Goal: Transaction & Acquisition: Purchase product/service

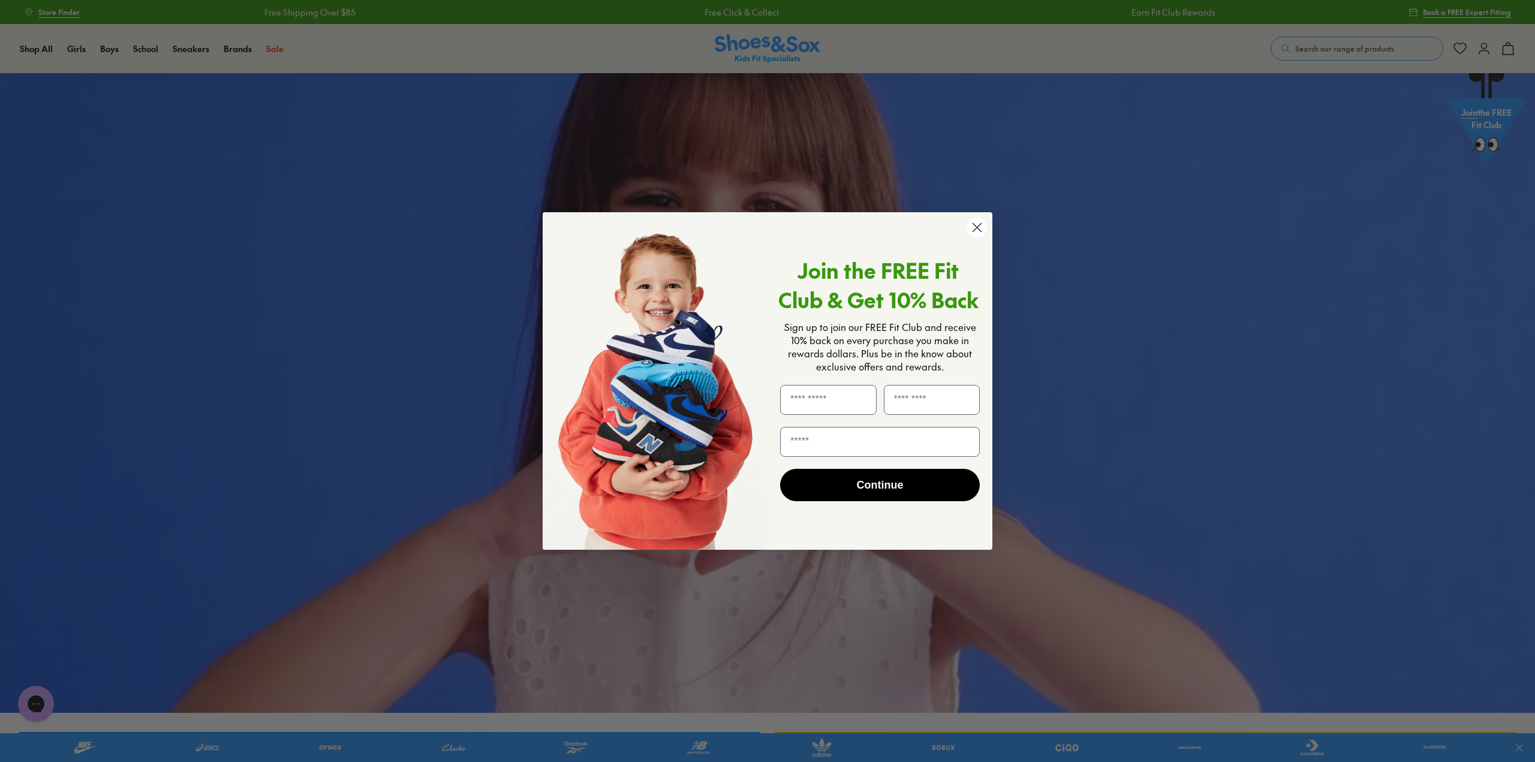
click at [979, 237] on circle "Close dialog" at bounding box center [977, 228] width 20 height 20
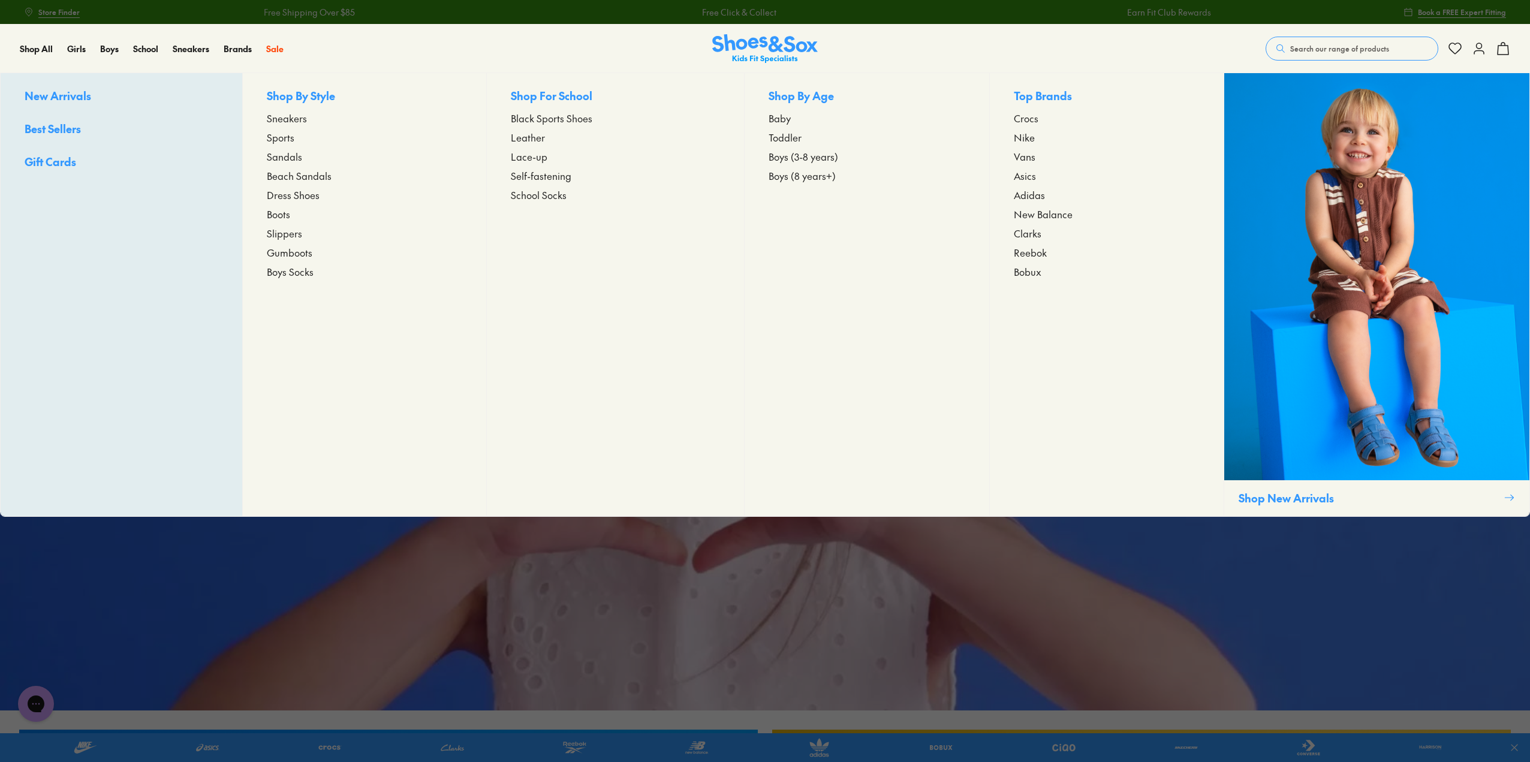
click at [278, 214] on span "Boots" at bounding box center [278, 214] width 23 height 14
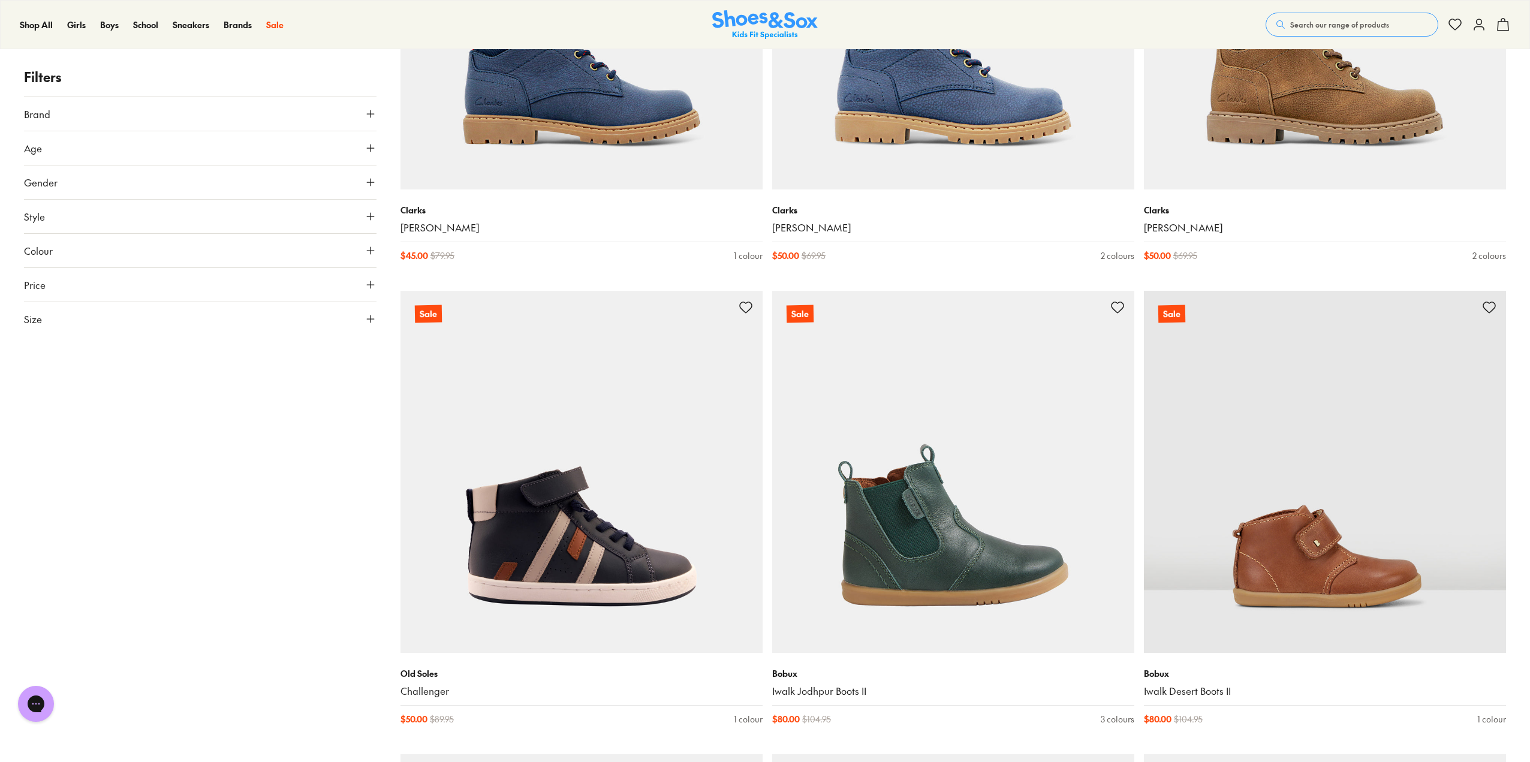
drag, startPoint x: 210, startPoint y: 417, endPoint x: 193, endPoint y: 471, distance: 56.5
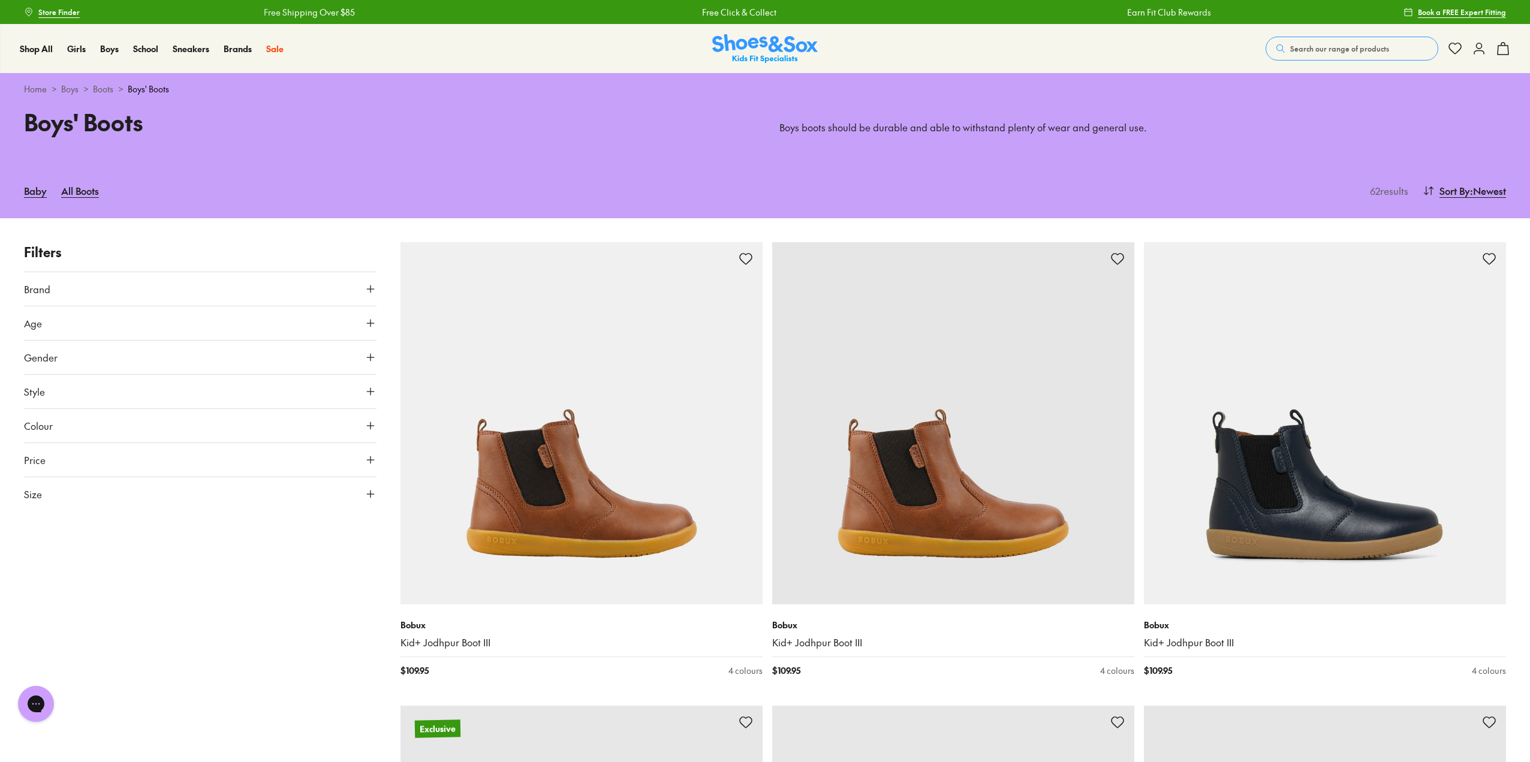
drag, startPoint x: 273, startPoint y: 302, endPoint x: 306, endPoint y: 156, distance: 149.9
drag, startPoint x: 268, startPoint y: 406, endPoint x: 270, endPoint y: 347, distance: 59.4
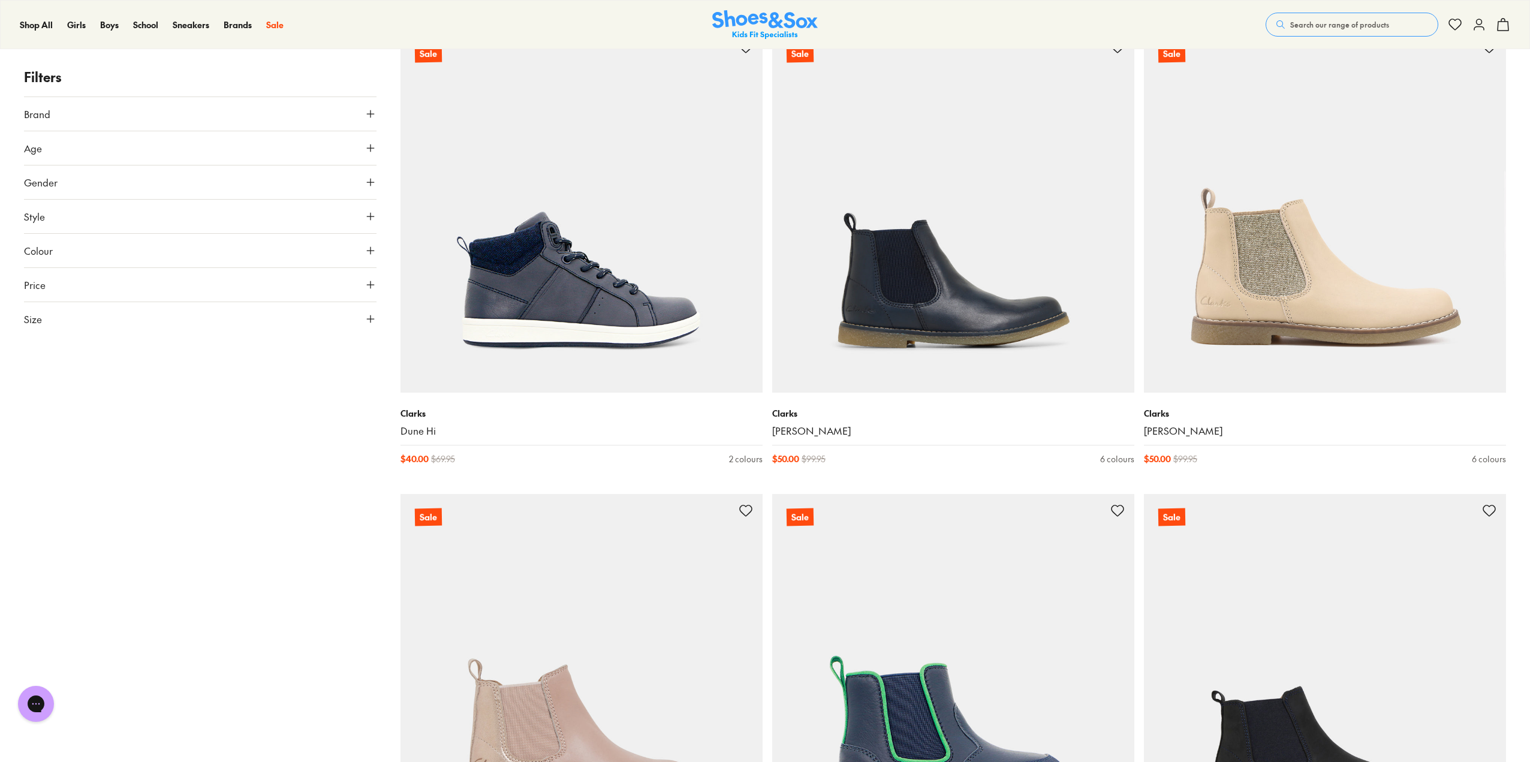
drag, startPoint x: 204, startPoint y: 406, endPoint x: 222, endPoint y: 562, distance: 157.6
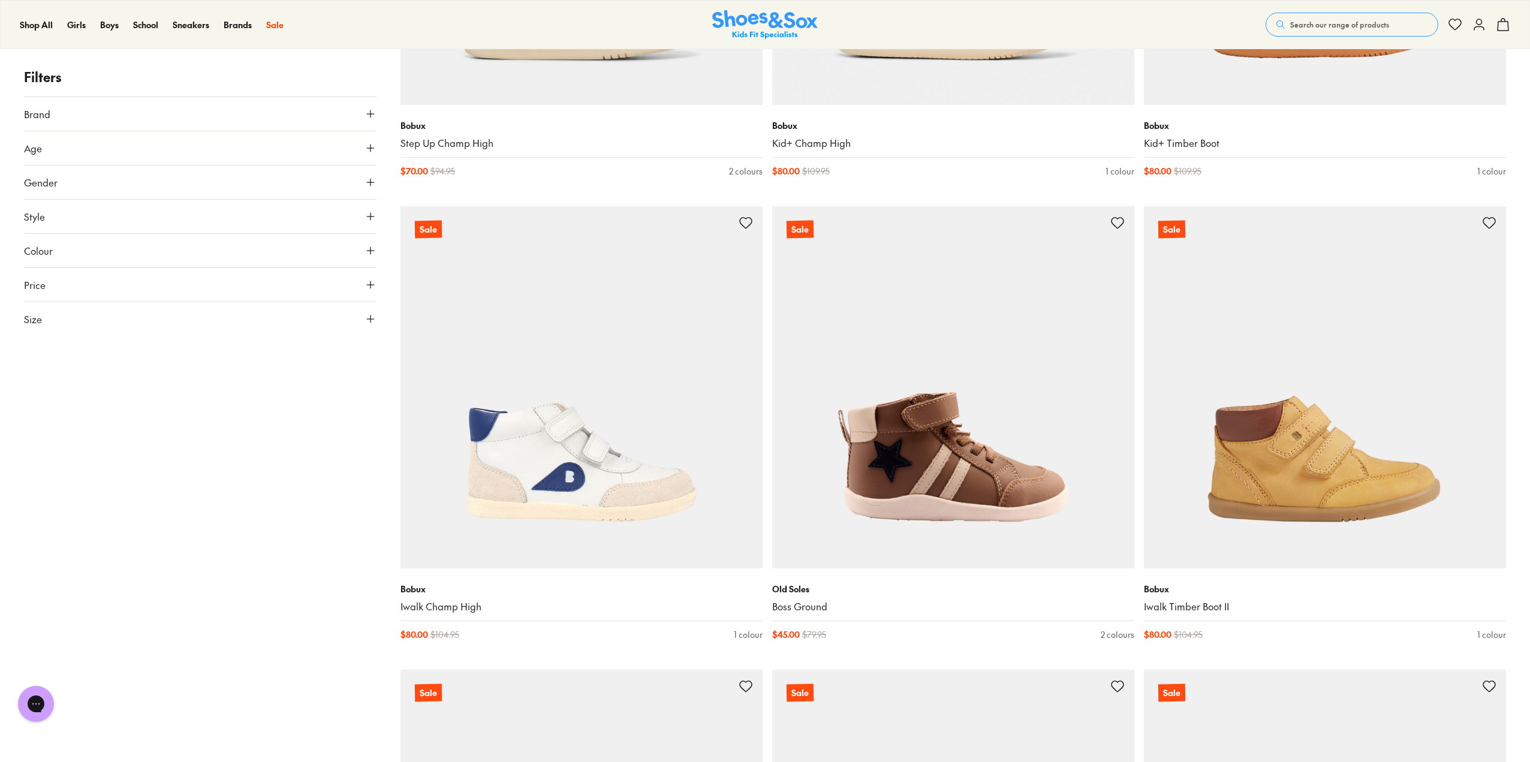
drag, startPoint x: 226, startPoint y: 382, endPoint x: 206, endPoint y: 559, distance: 177.3
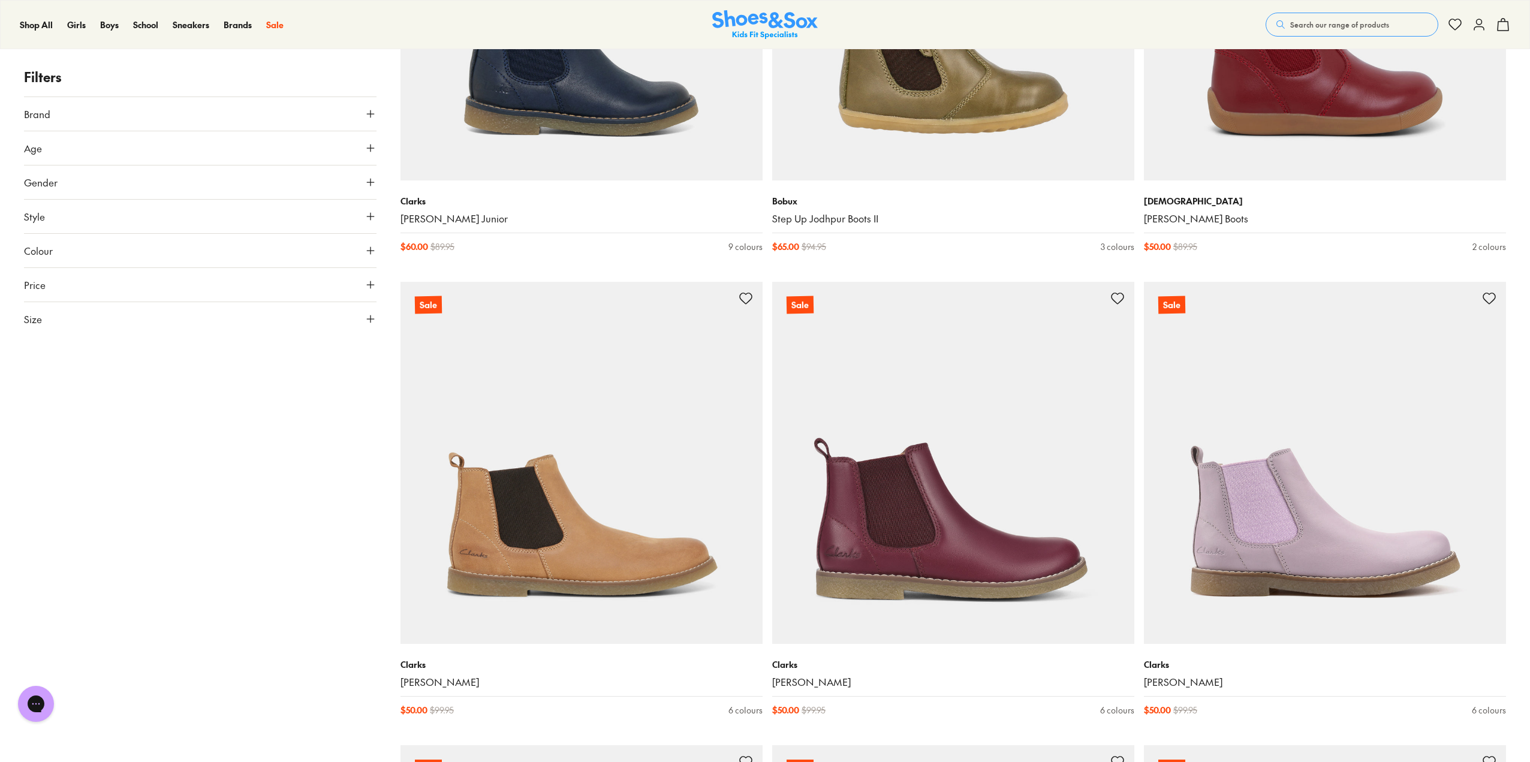
drag, startPoint x: 203, startPoint y: 360, endPoint x: 210, endPoint y: 571, distance: 211.1
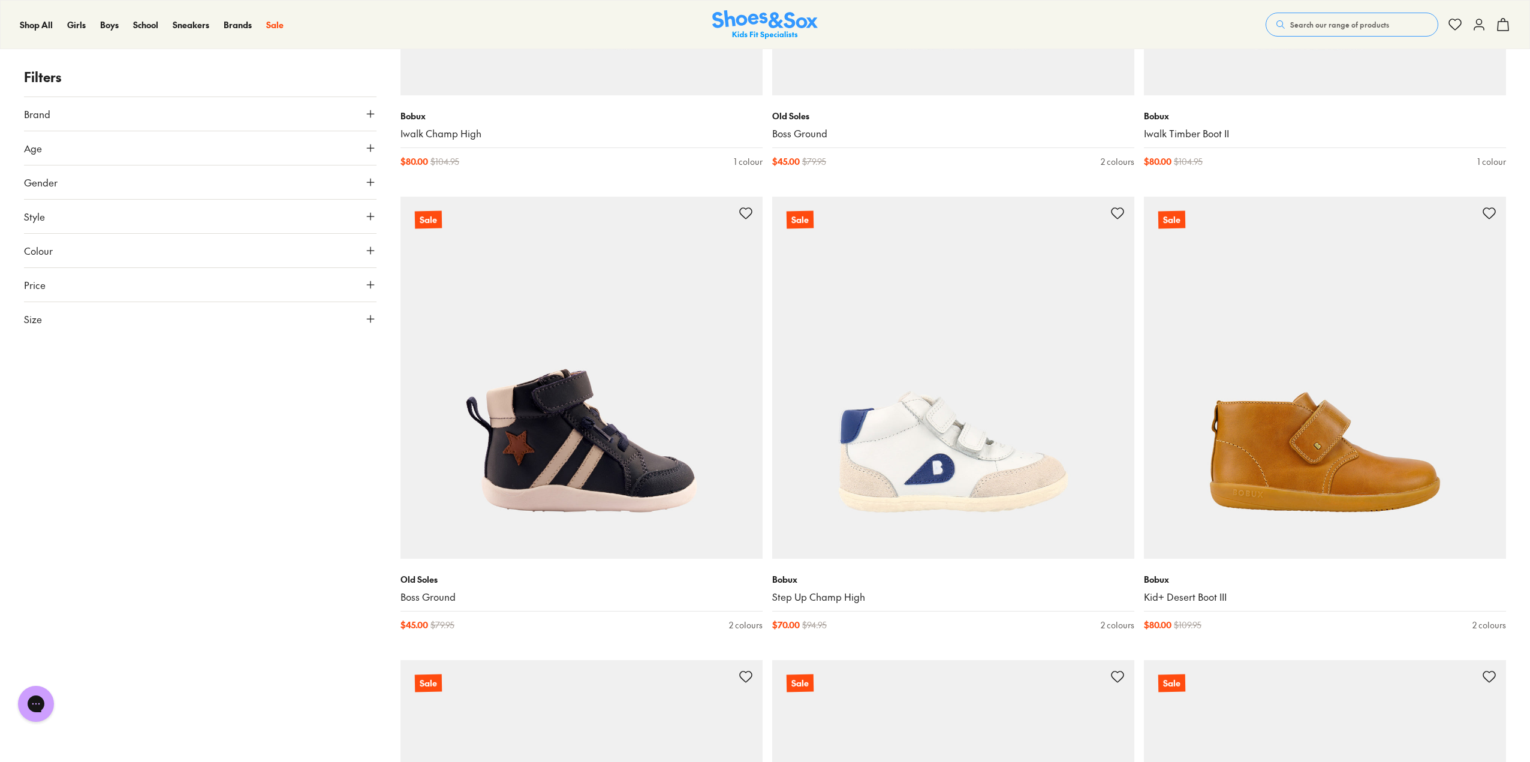
drag, startPoint x: 216, startPoint y: 516, endPoint x: 235, endPoint y: 352, distance: 164.1
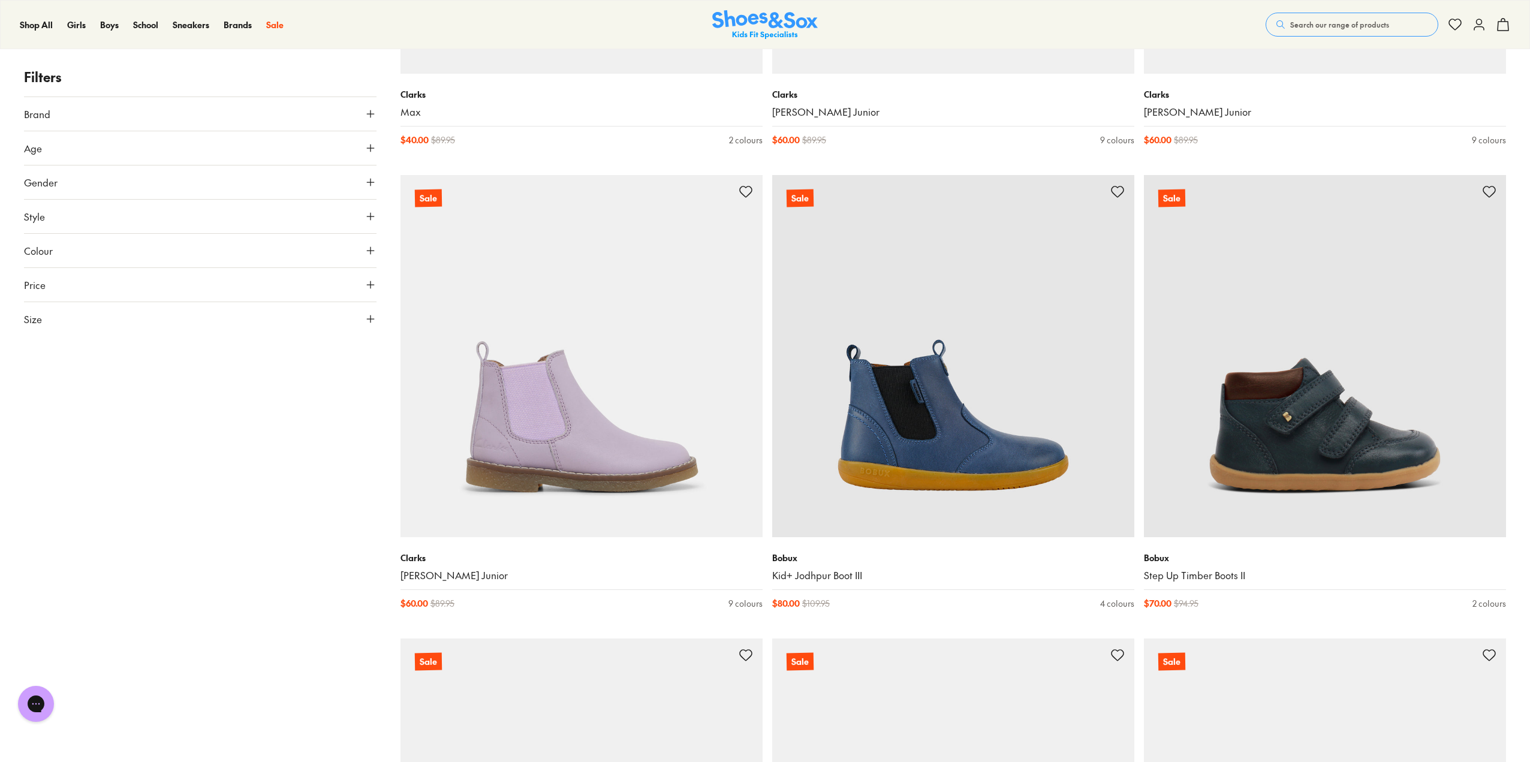
drag, startPoint x: 234, startPoint y: 364, endPoint x: 230, endPoint y: 581, distance: 217.6
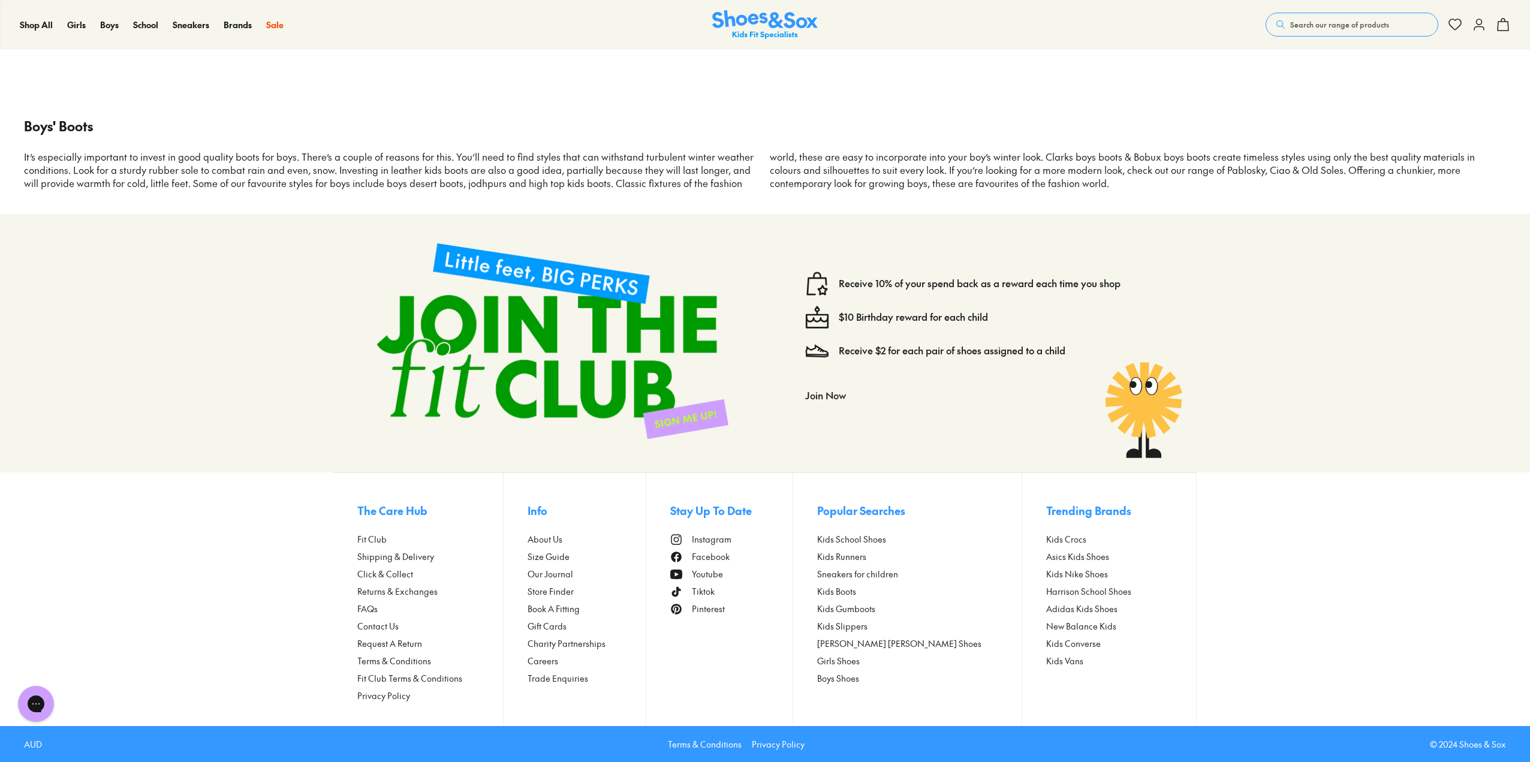
drag, startPoint x: 242, startPoint y: 269, endPoint x: 227, endPoint y: 599, distance: 331.3
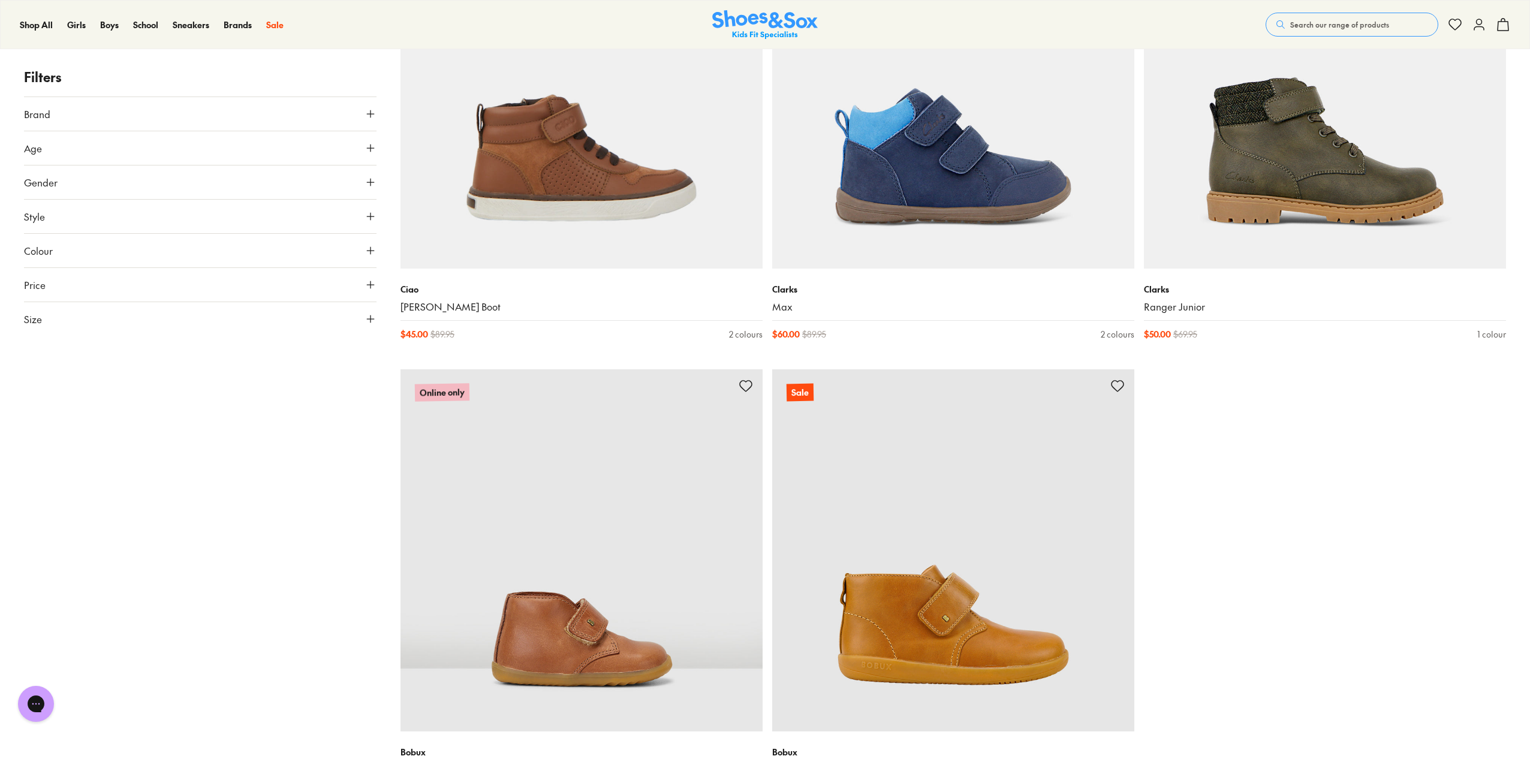
scroll to position [9139, 0]
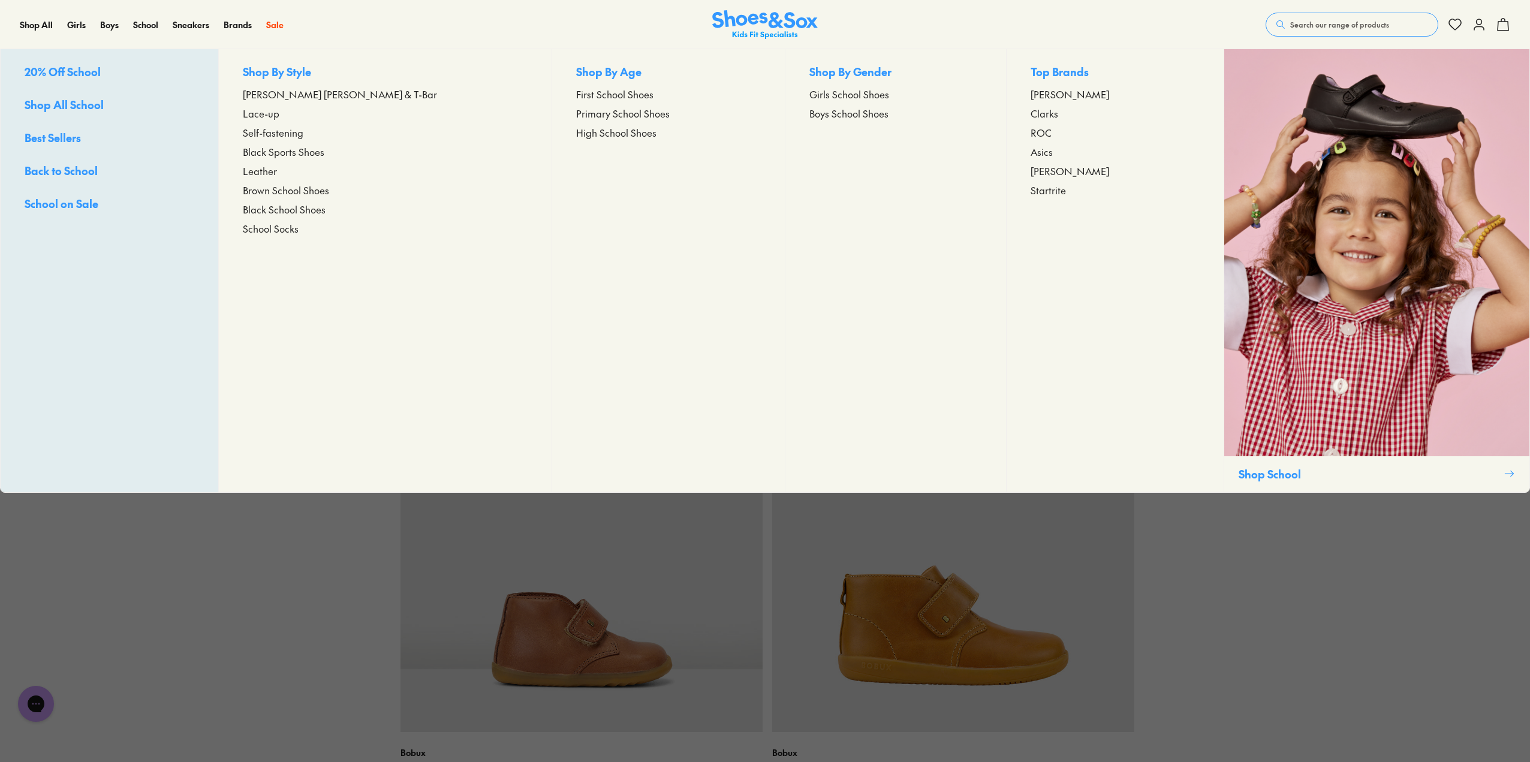
click at [576, 125] on span "High School Shoes" at bounding box center [616, 132] width 80 height 14
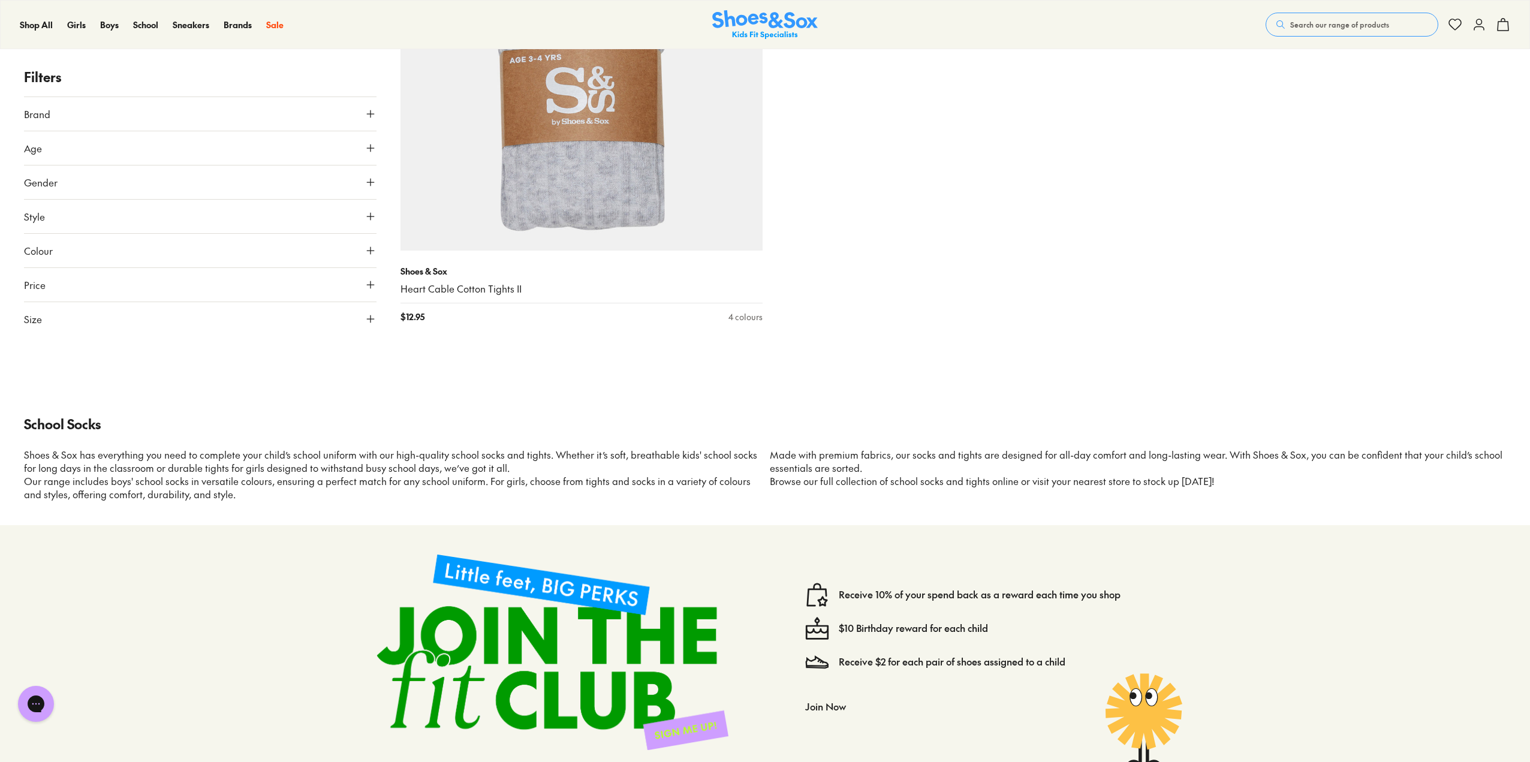
scroll to position [3908, 0]
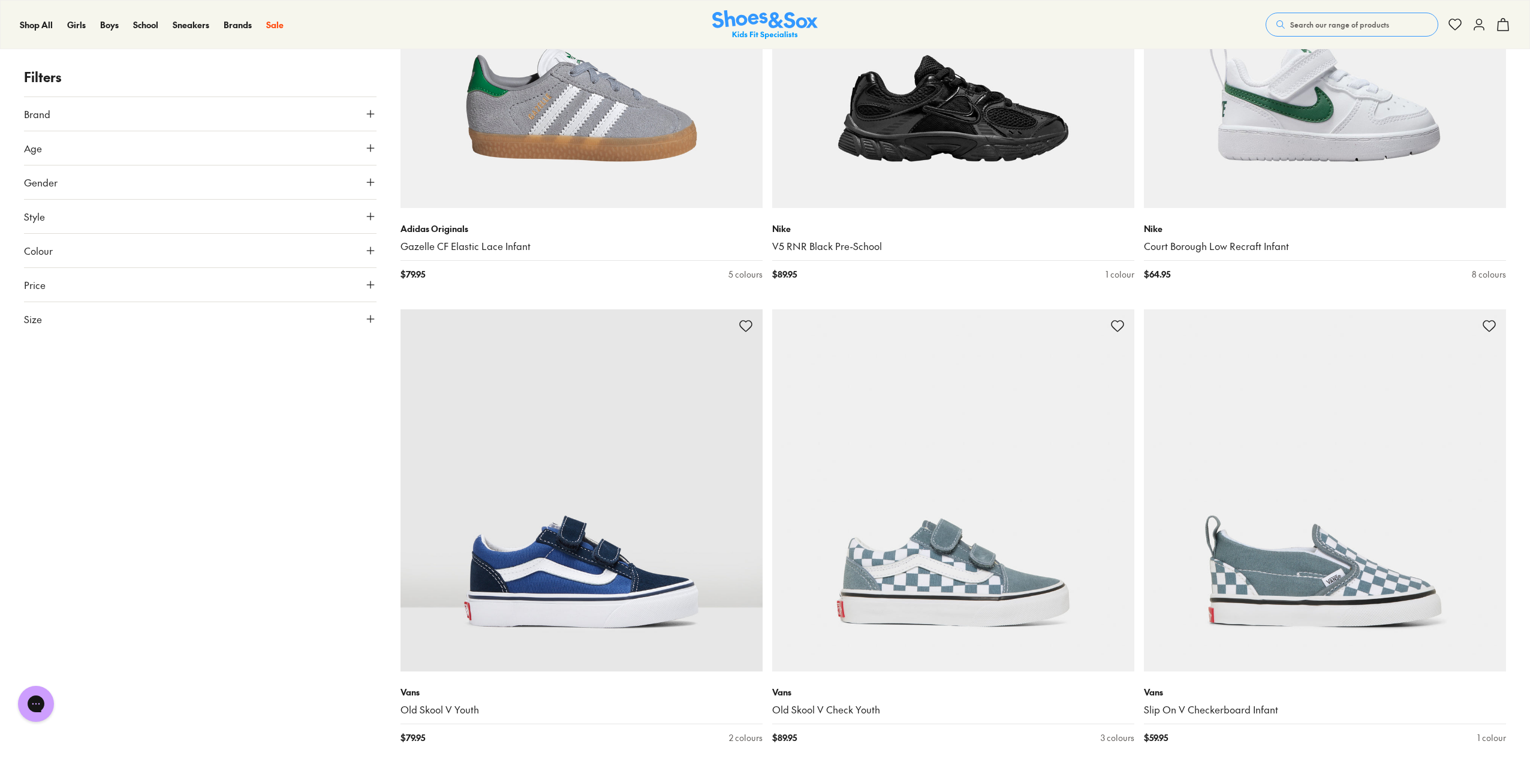
scroll to position [420, 0]
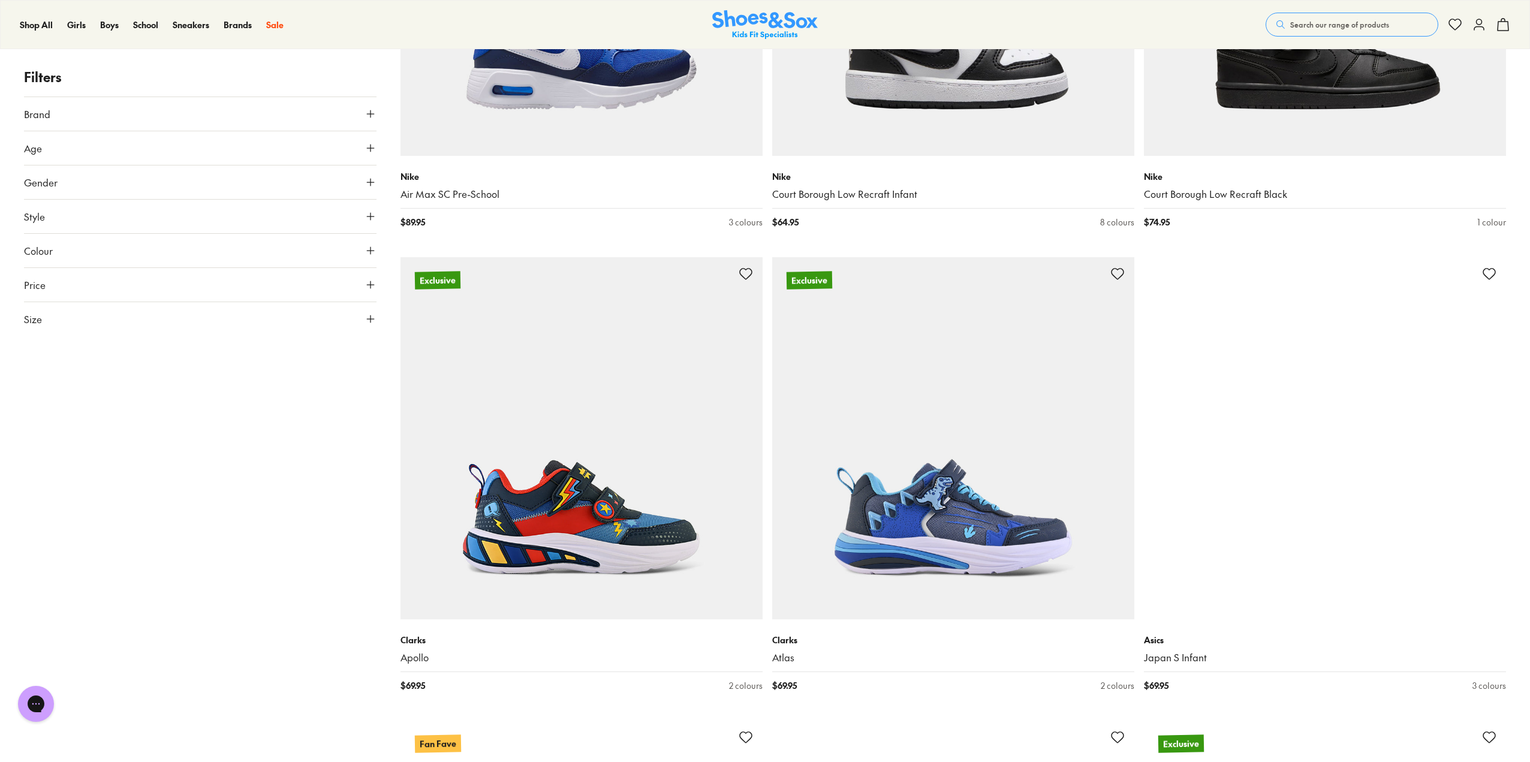
scroll to position [4855, 0]
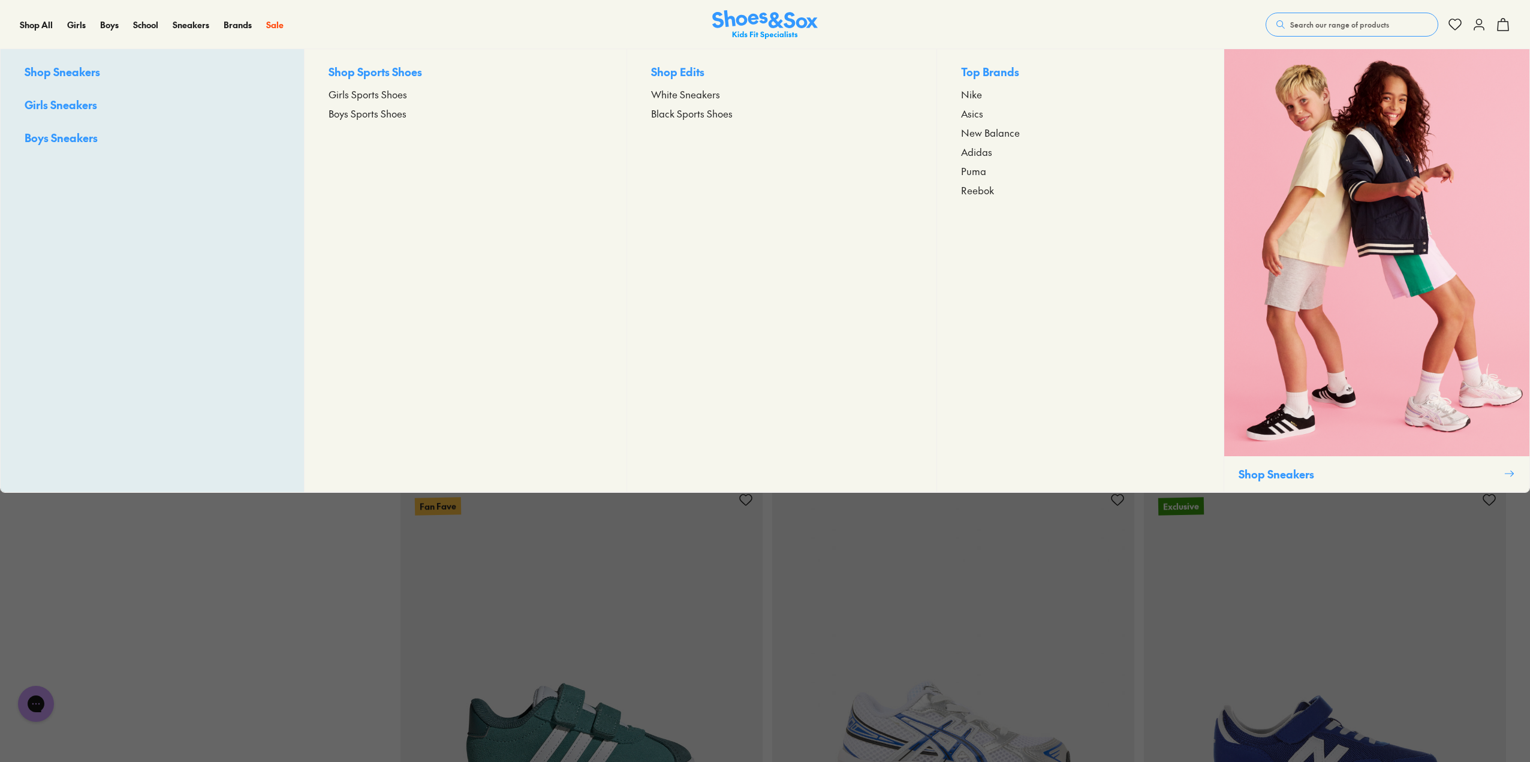
click at [1269, 189] on img at bounding box center [1376, 252] width 305 height 407
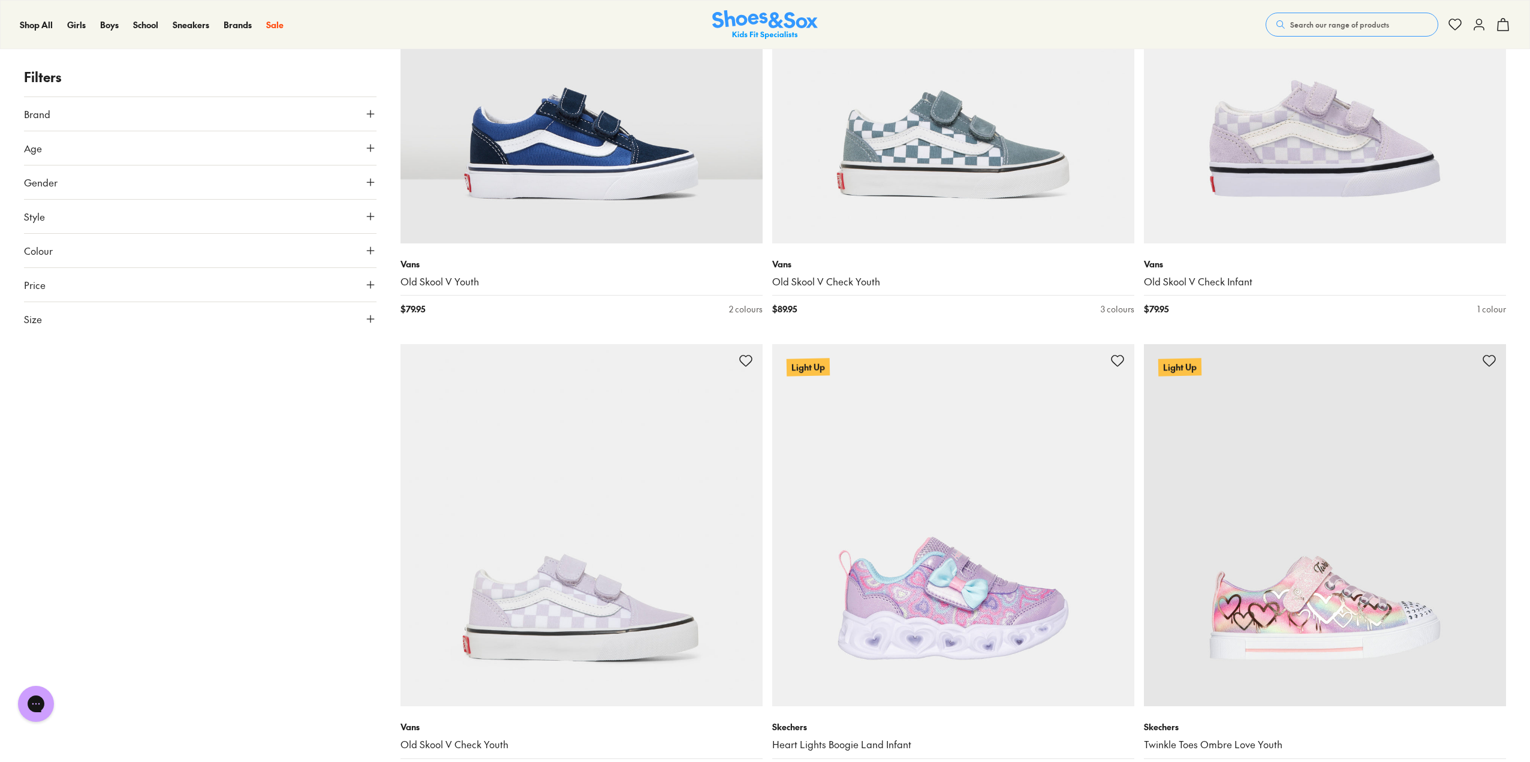
drag, startPoint x: 243, startPoint y: 502, endPoint x: 258, endPoint y: 643, distance: 141.7
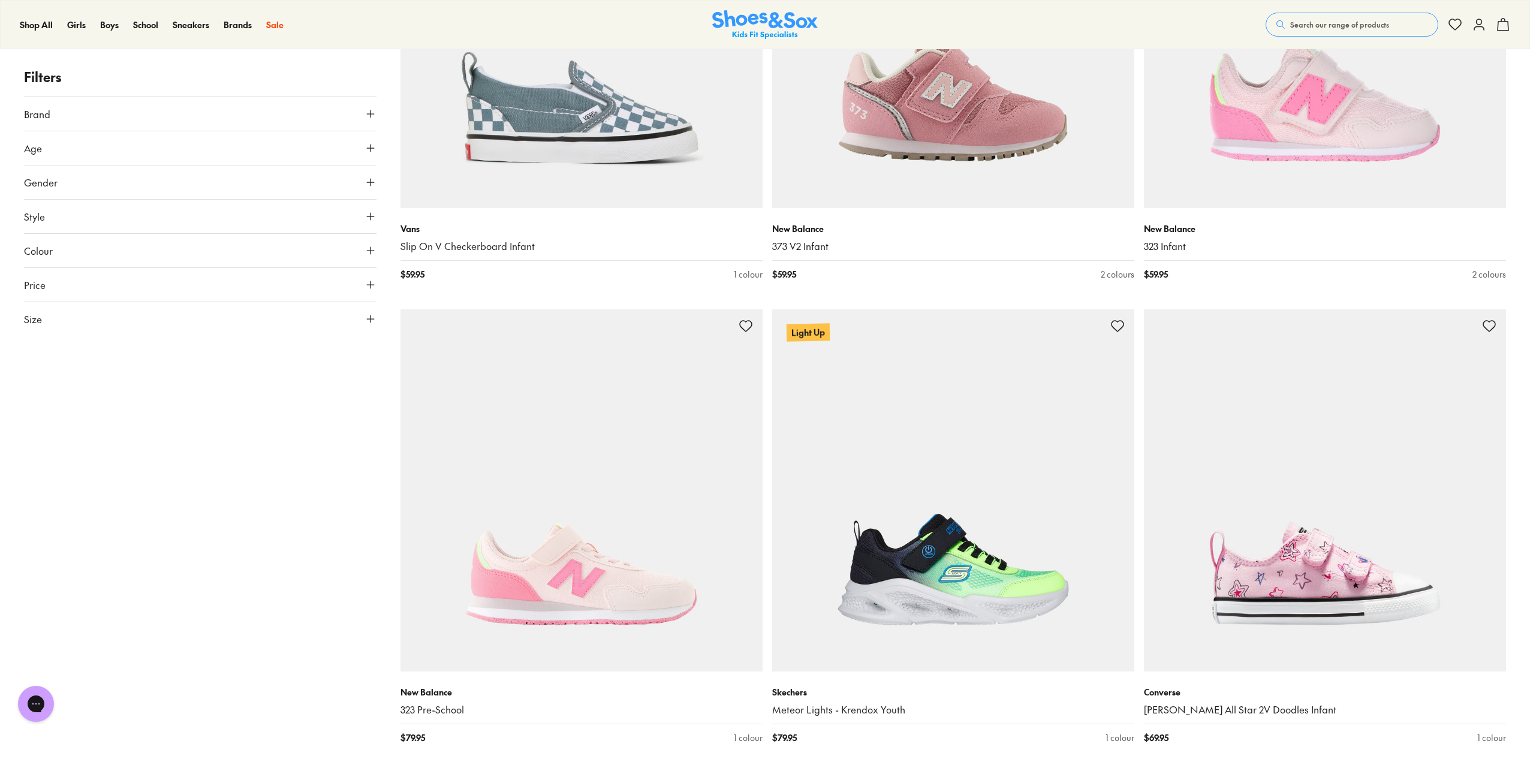
drag, startPoint x: 302, startPoint y: 342, endPoint x: 287, endPoint y: 502, distance: 160.8
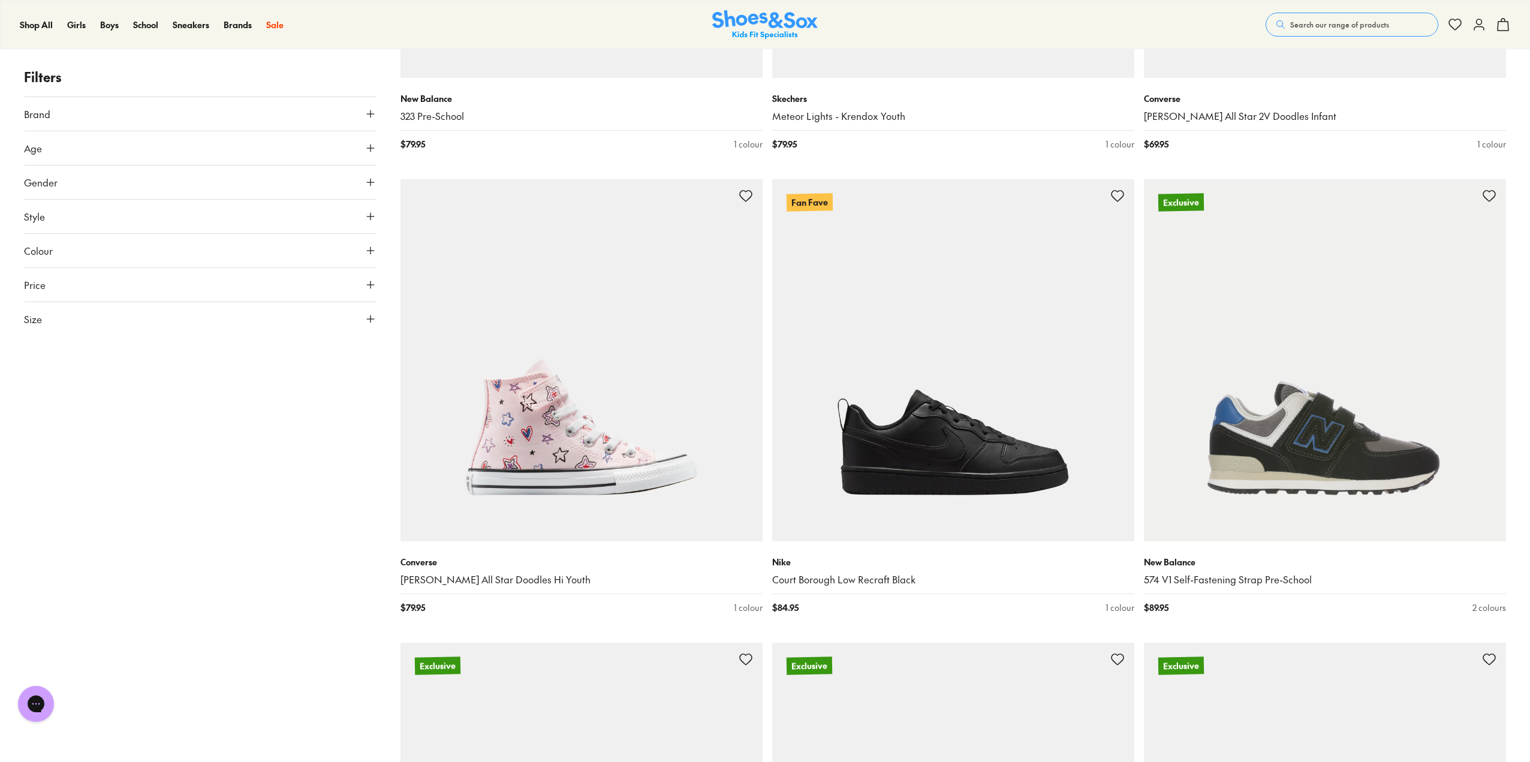
drag, startPoint x: 278, startPoint y: 395, endPoint x: 275, endPoint y: 471, distance: 76.2
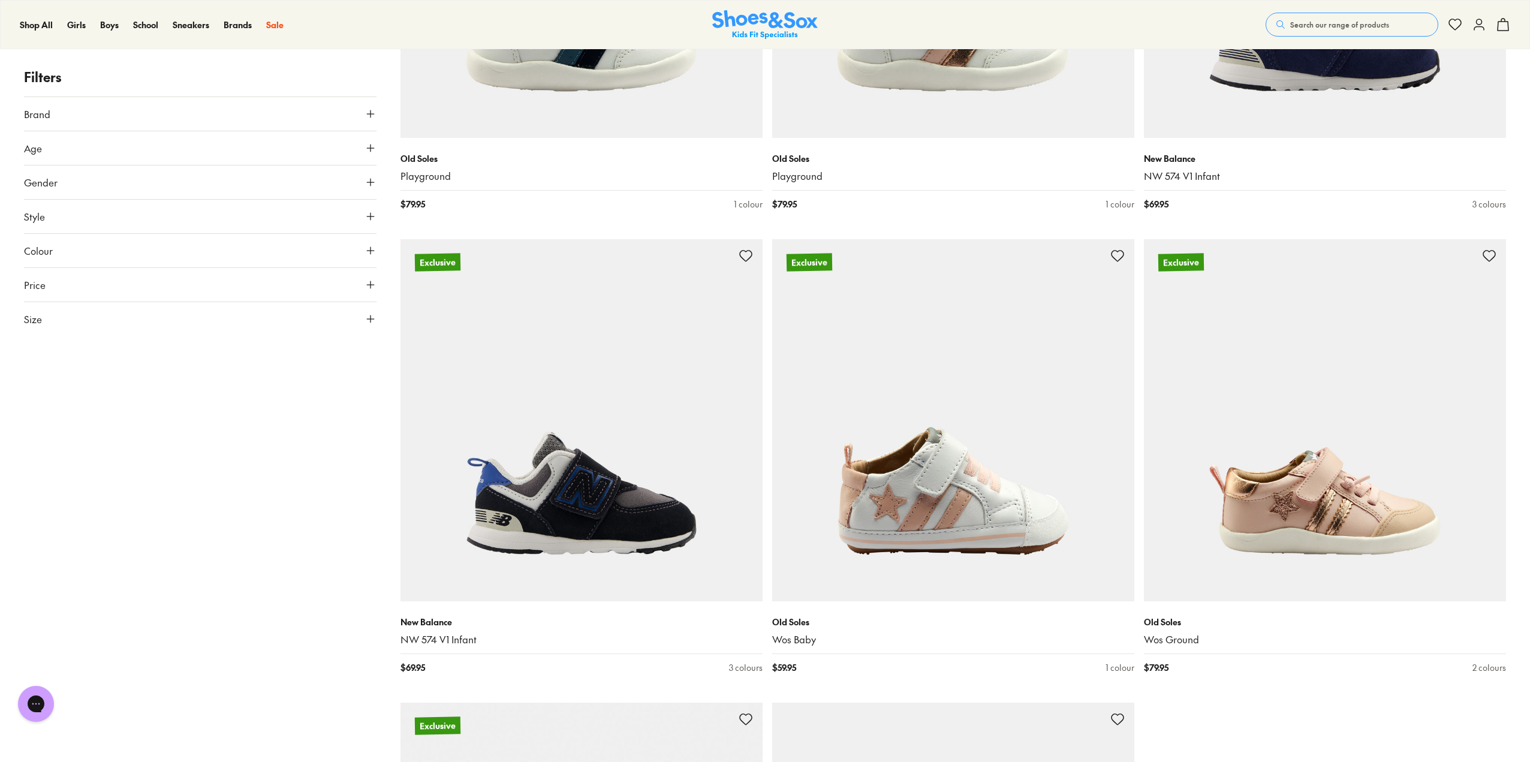
drag, startPoint x: 284, startPoint y: 423, endPoint x: 278, endPoint y: 528, distance: 105.1
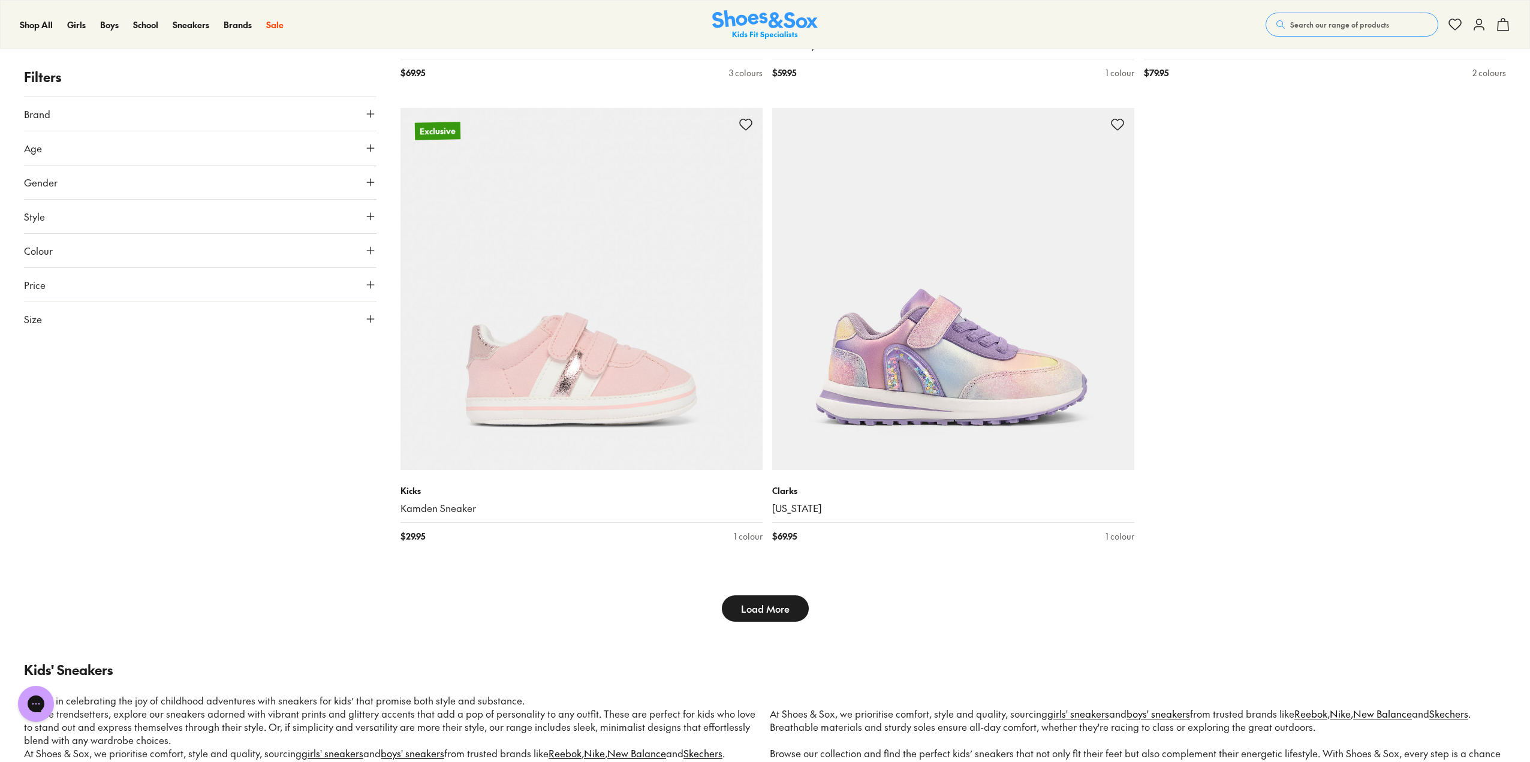
drag, startPoint x: 292, startPoint y: 401, endPoint x: 286, endPoint y: 542, distance: 141.6
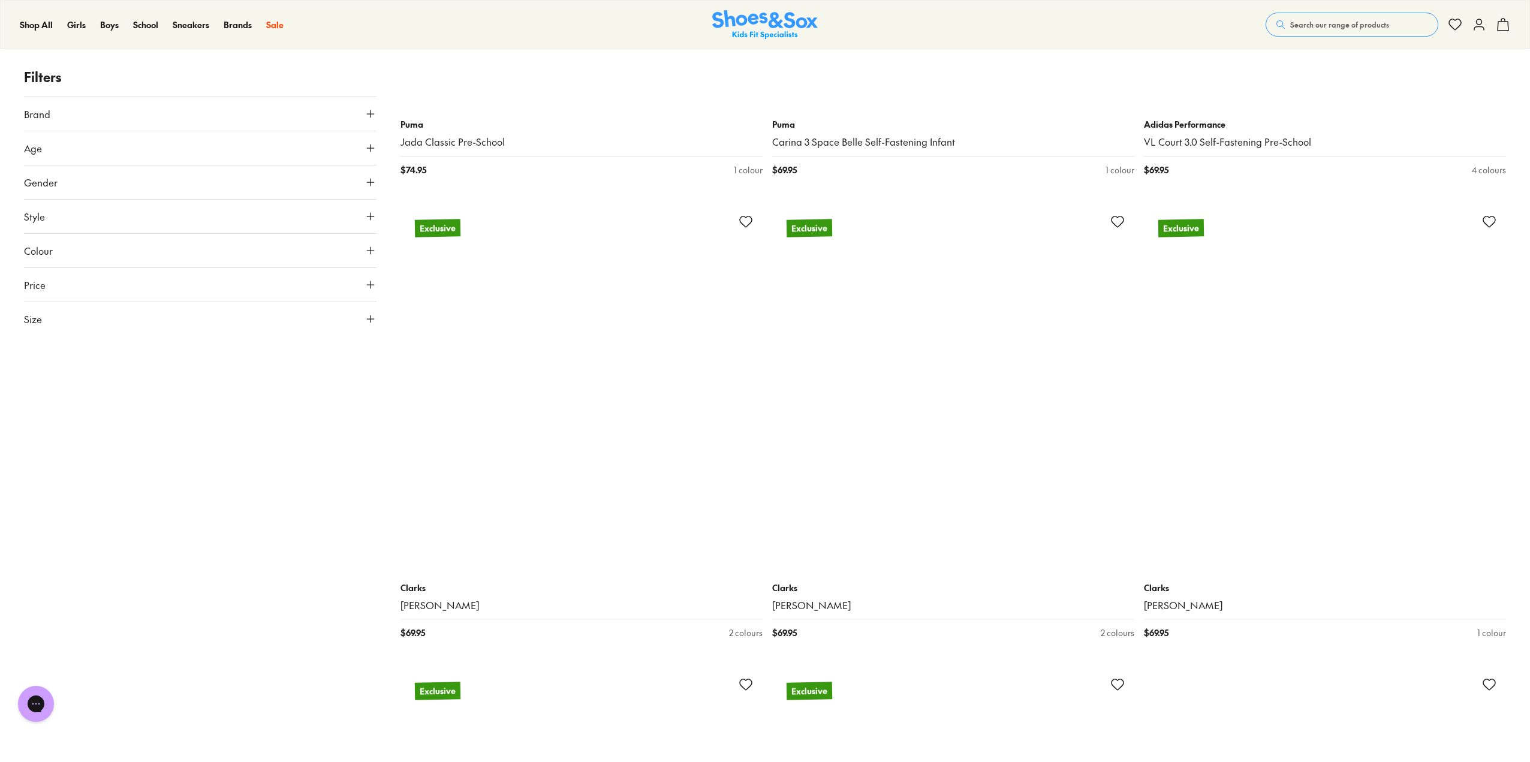
scroll to position [7161, 0]
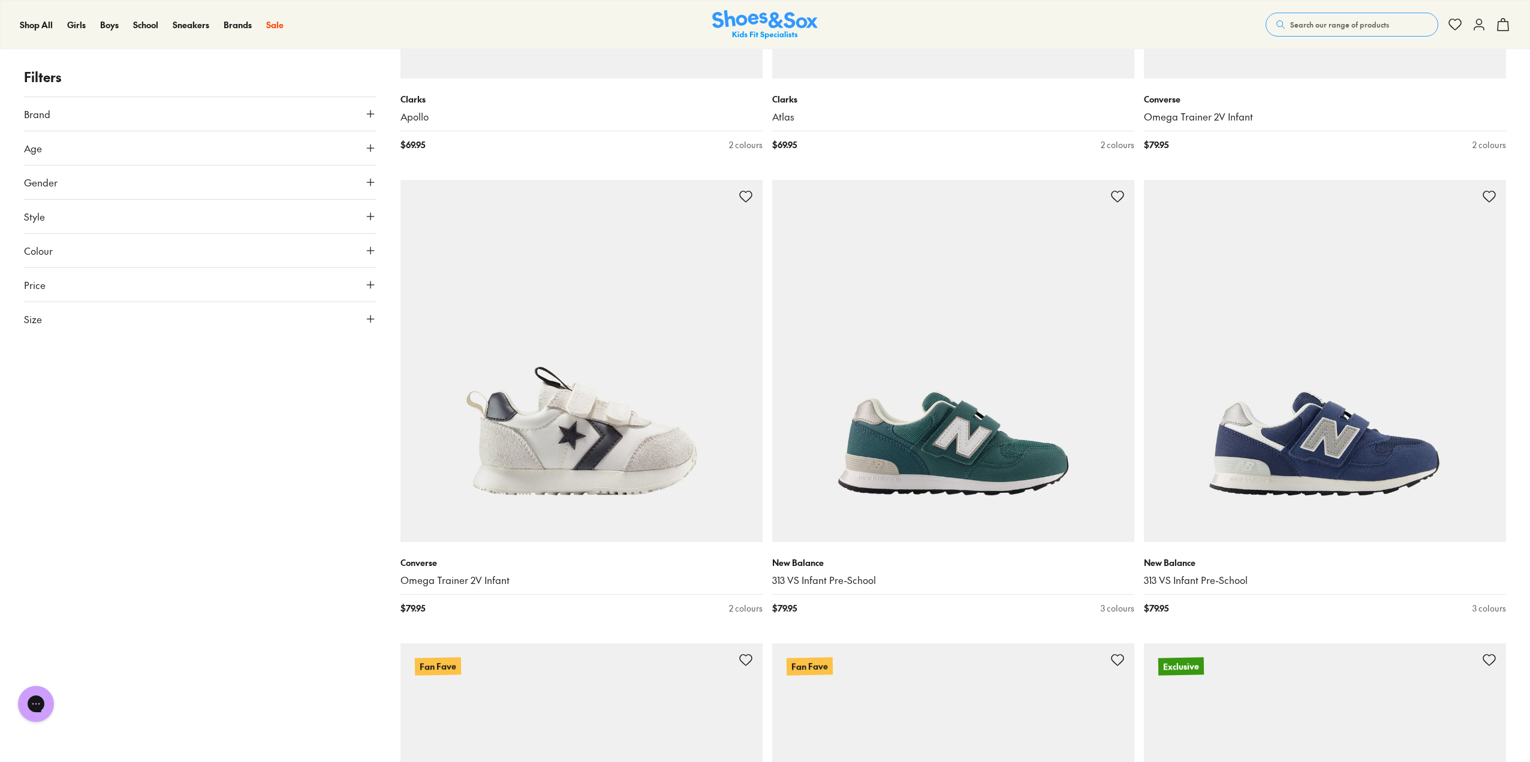
drag, startPoint x: 285, startPoint y: 382, endPoint x: 252, endPoint y: 492, distance: 115.1
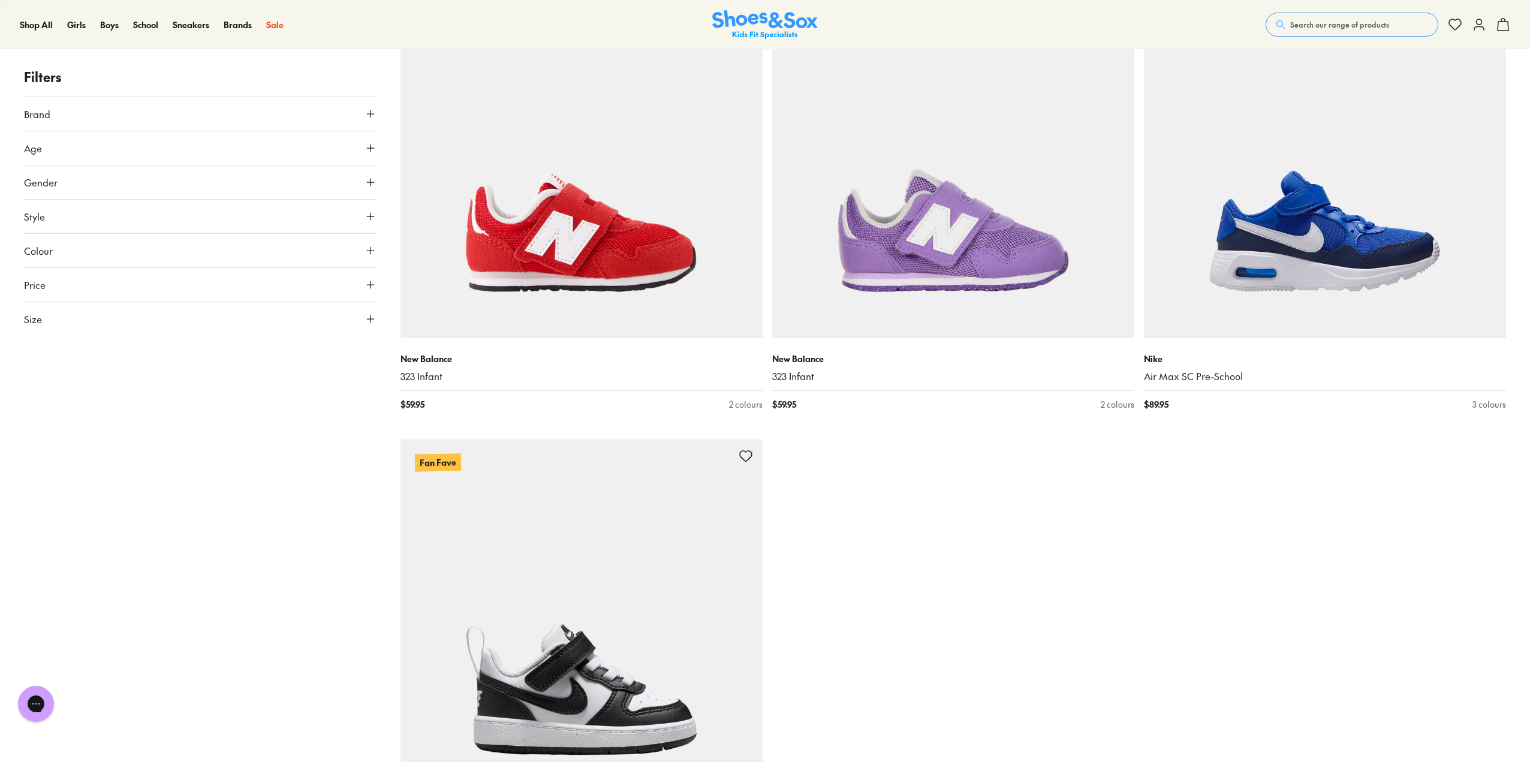
drag, startPoint x: 300, startPoint y: 283, endPoint x: 313, endPoint y: 405, distance: 122.4
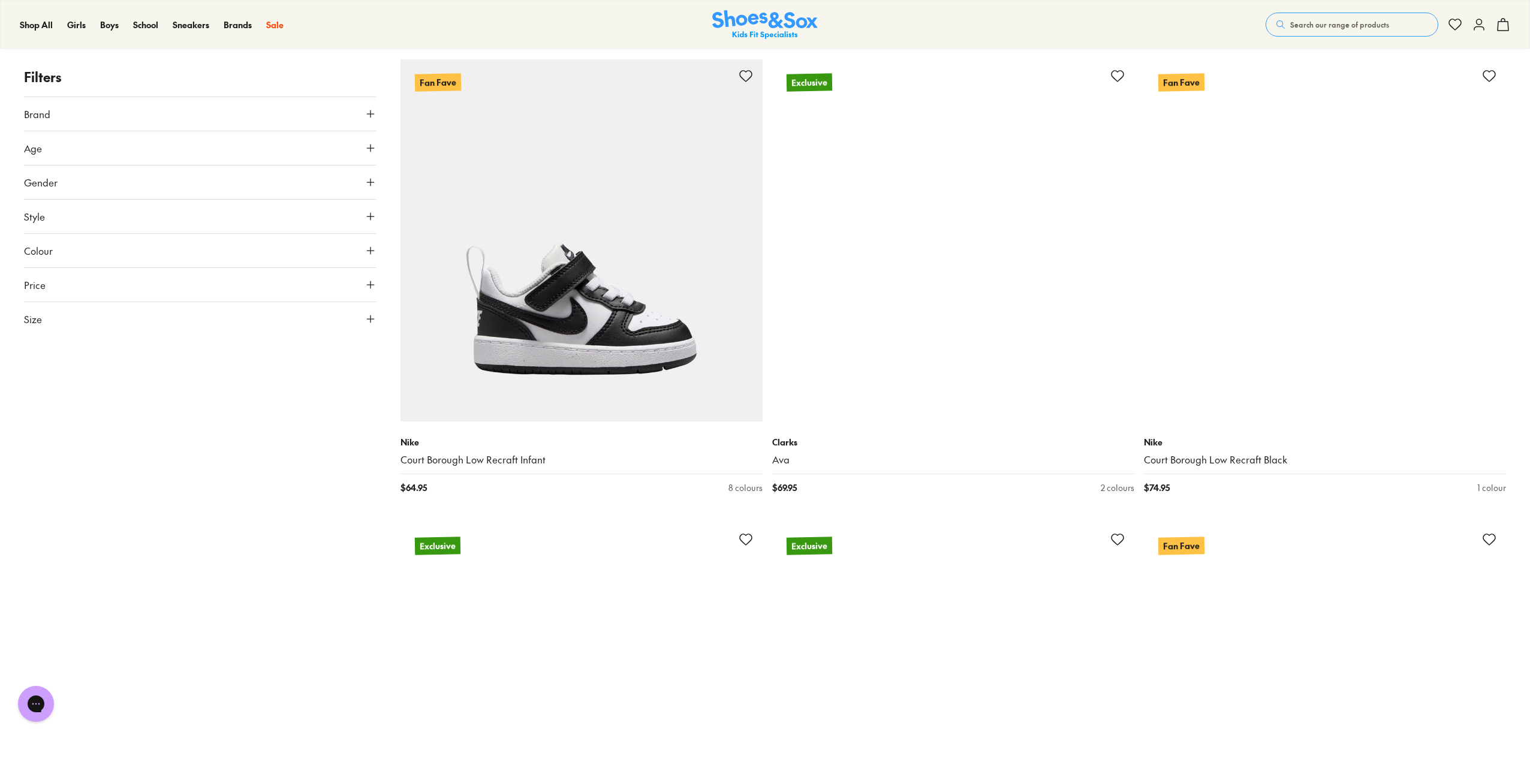
drag, startPoint x: 313, startPoint y: 321, endPoint x: 272, endPoint y: 412, distance: 100.6
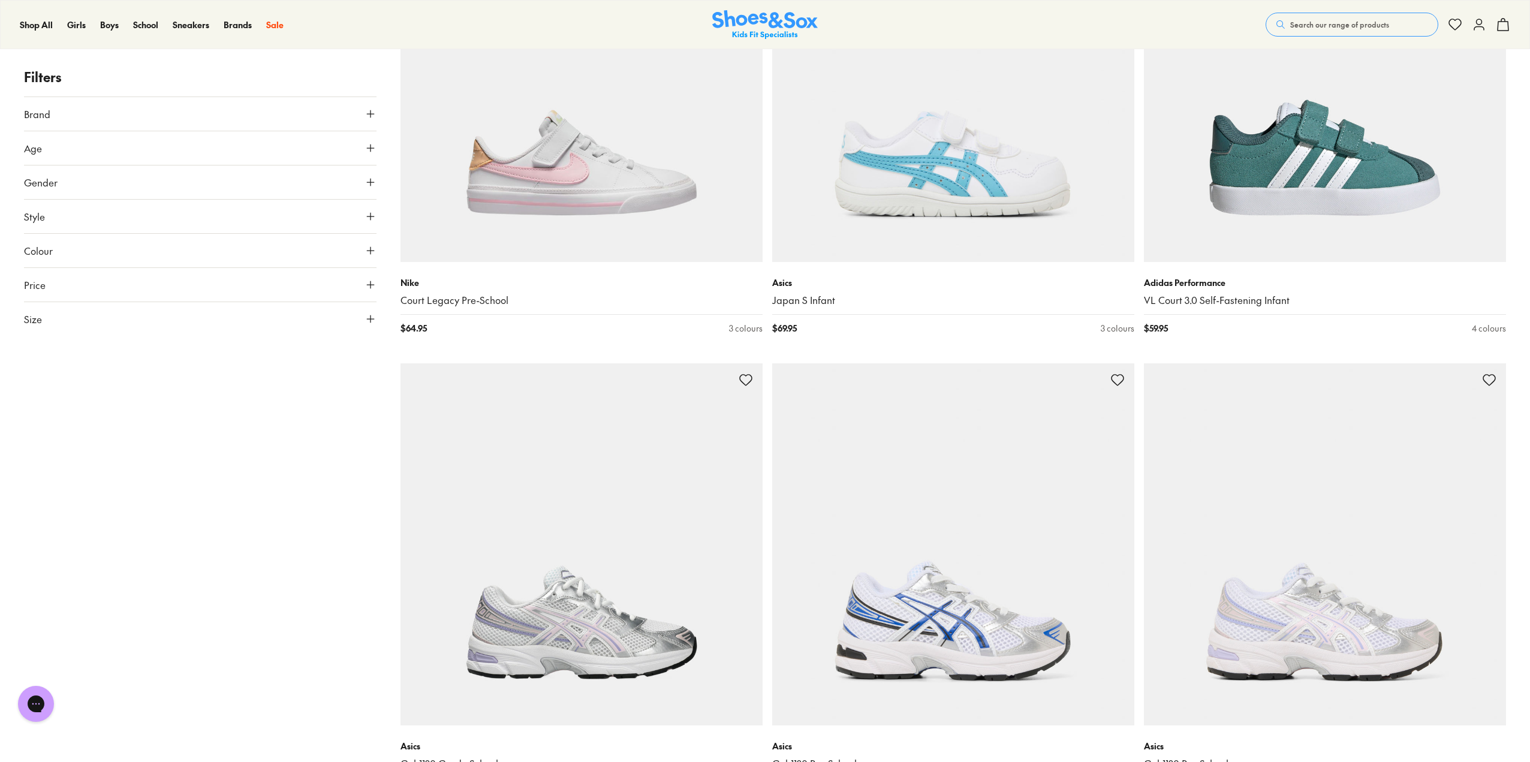
drag, startPoint x: 284, startPoint y: 282, endPoint x: 239, endPoint y: 484, distance: 207.5
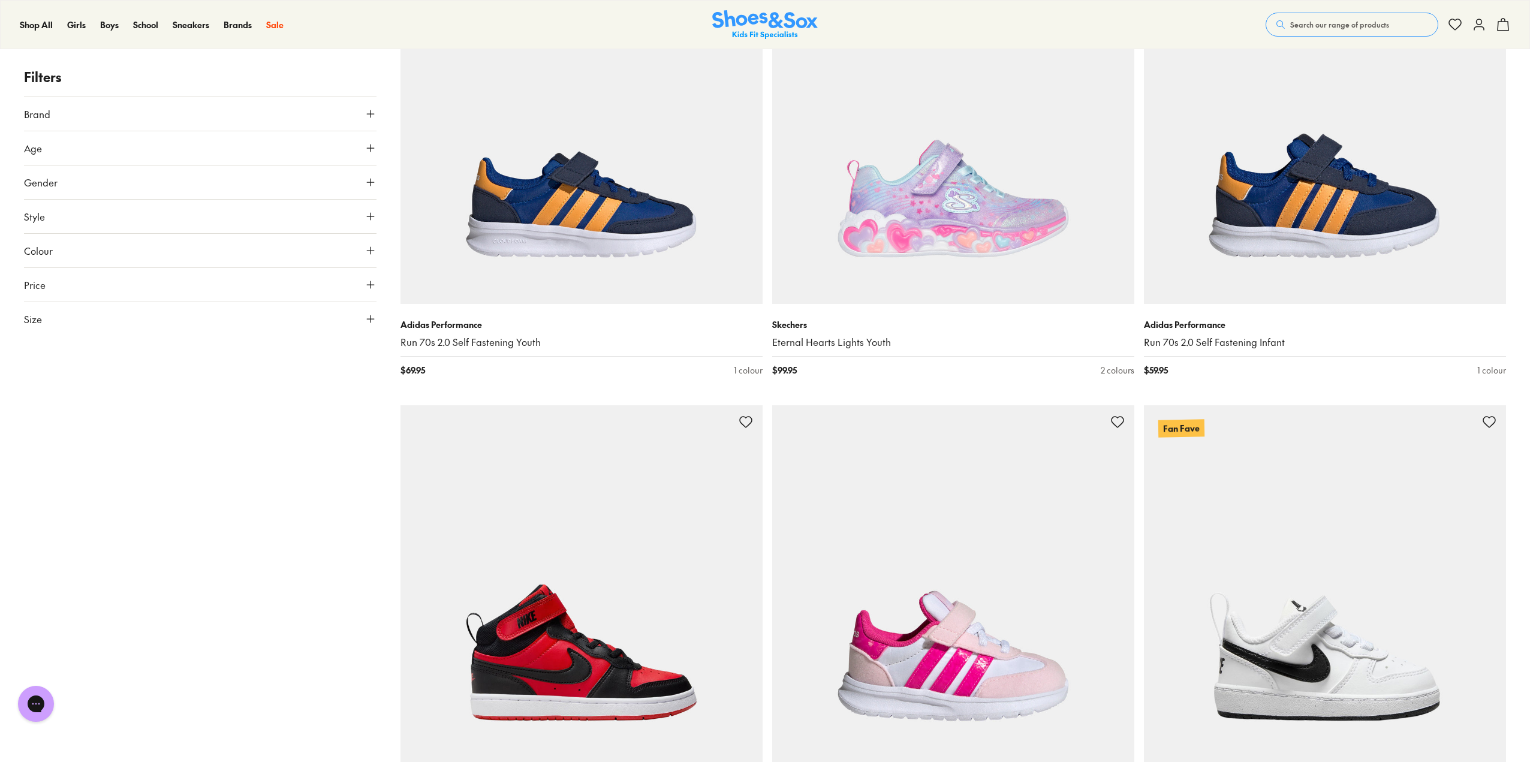
drag, startPoint x: 240, startPoint y: 416, endPoint x: 215, endPoint y: 535, distance: 121.9
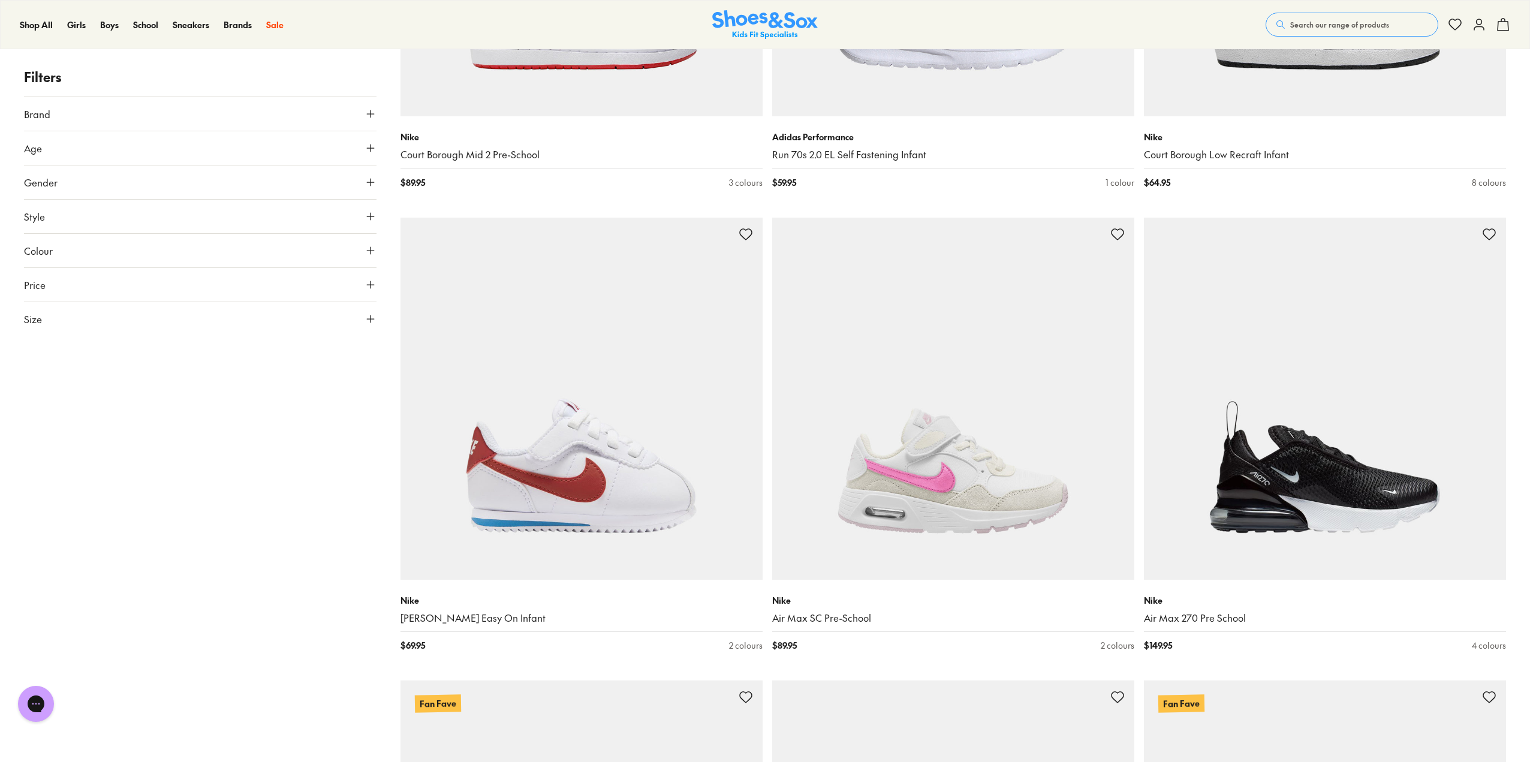
drag, startPoint x: 230, startPoint y: 467, endPoint x: 218, endPoint y: 563, distance: 97.2
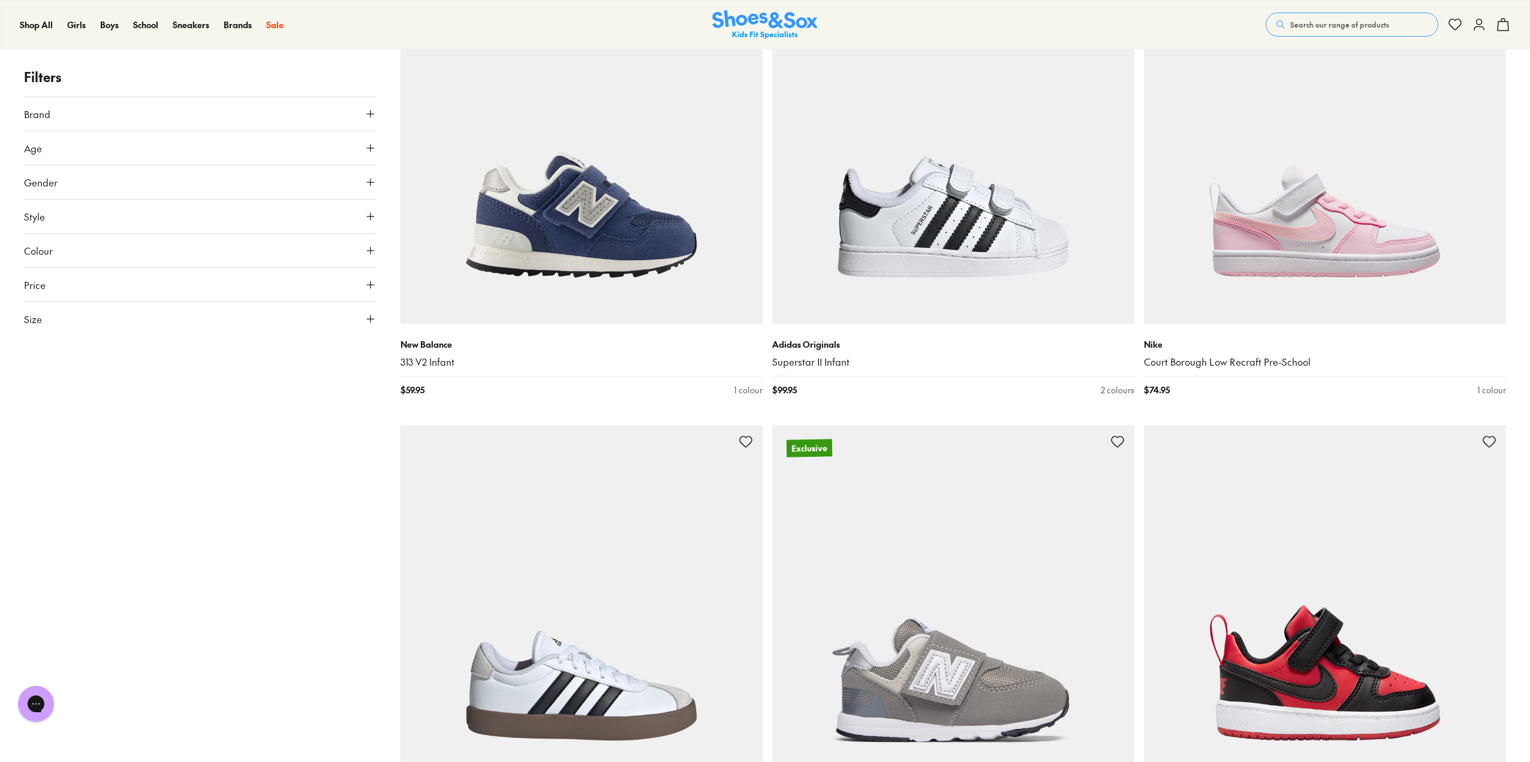
drag, startPoint x: 224, startPoint y: 391, endPoint x: 206, endPoint y: 525, distance: 134.9
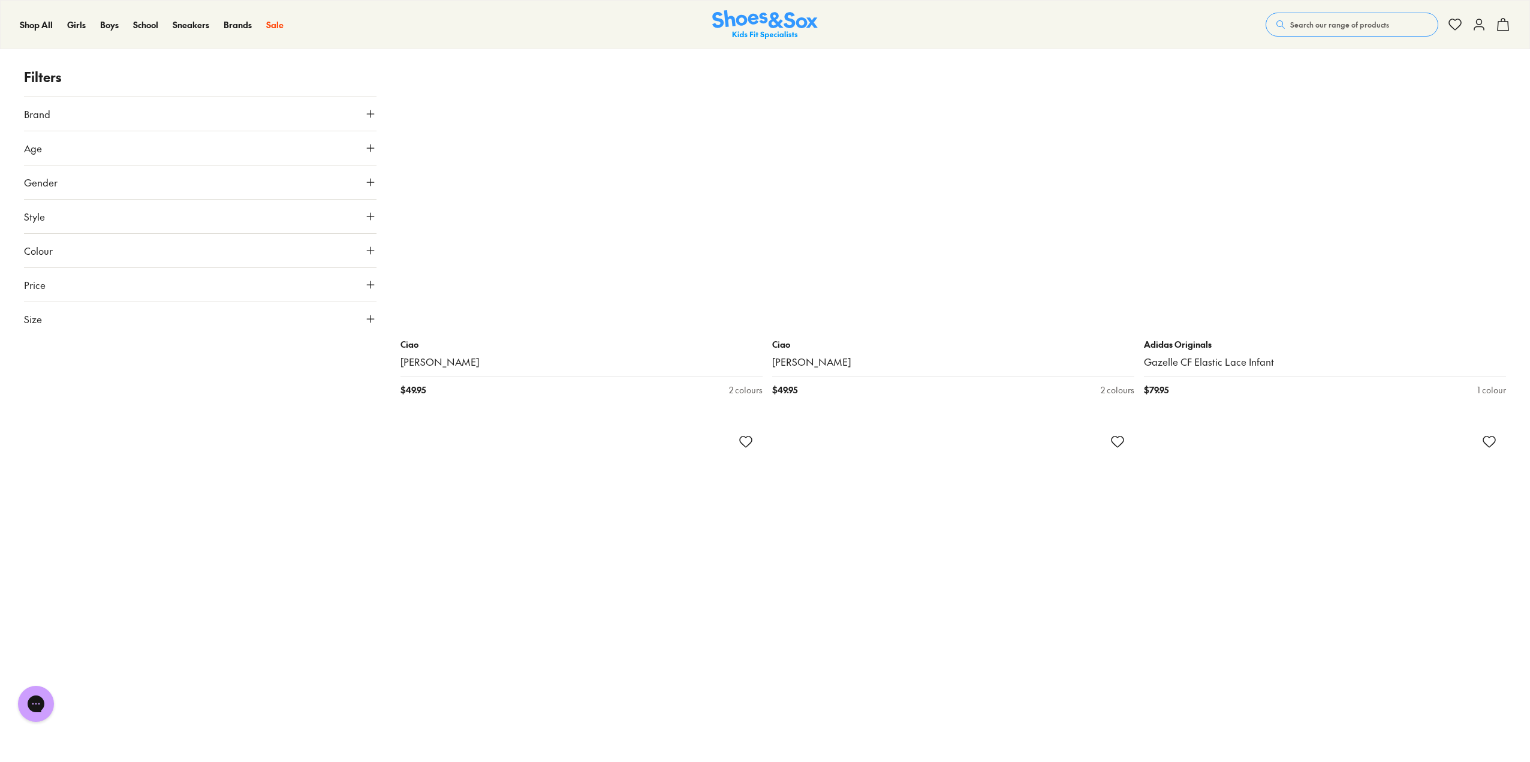
drag, startPoint x: 206, startPoint y: 414, endPoint x: 165, endPoint y: 599, distance: 190.2
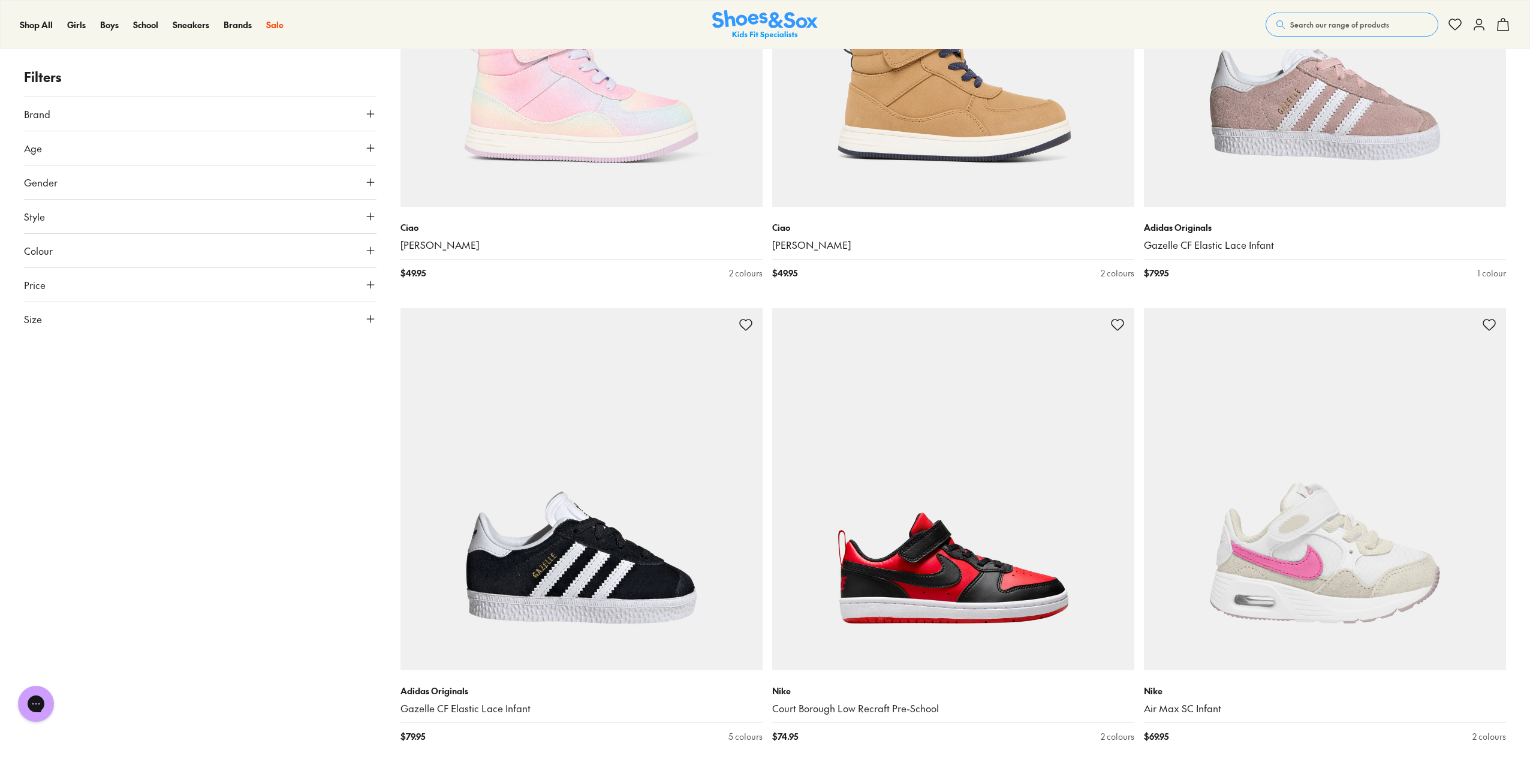
drag, startPoint x: 172, startPoint y: 397, endPoint x: 169, endPoint y: 545, distance: 148.1
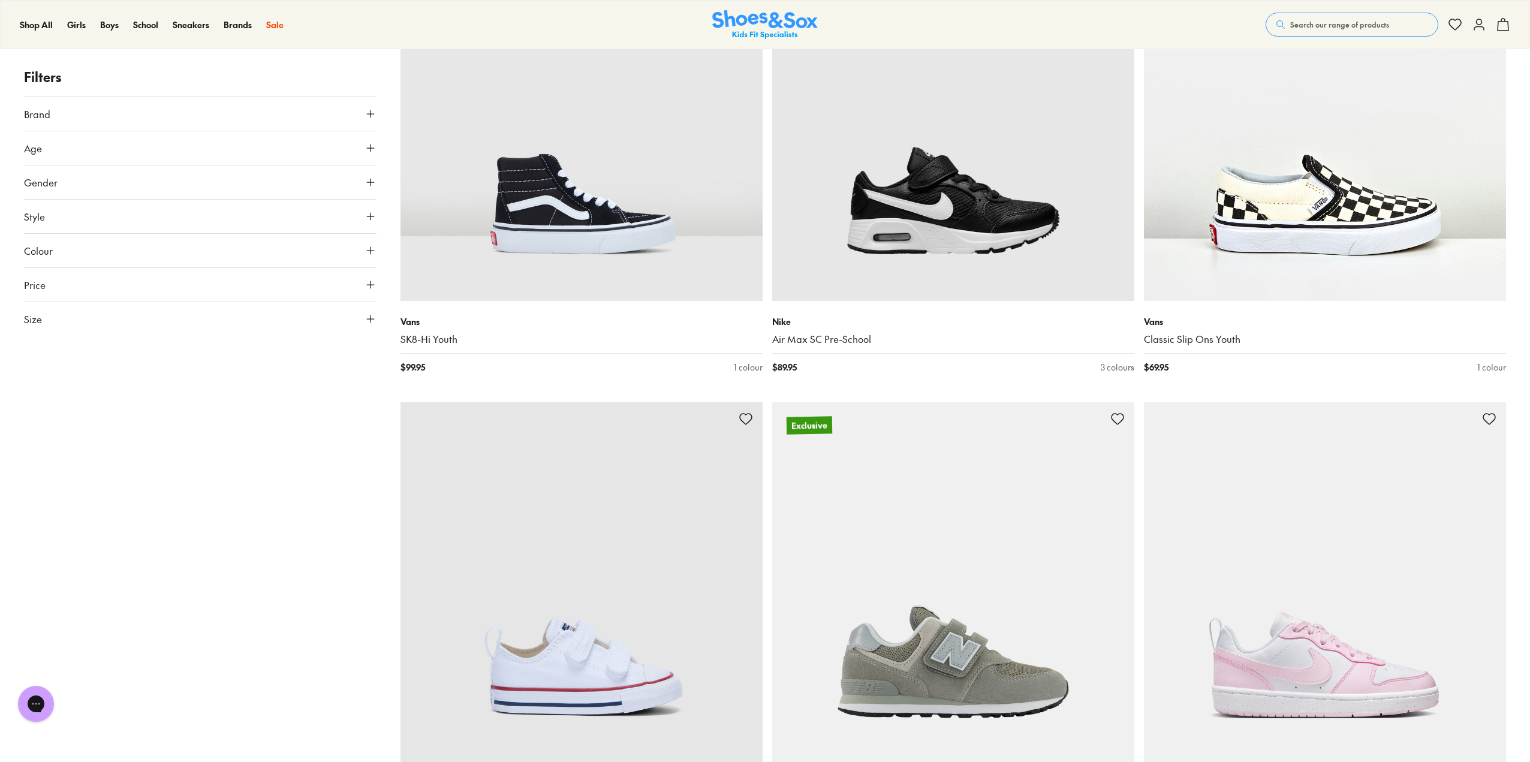
scroll to position [18435, 0]
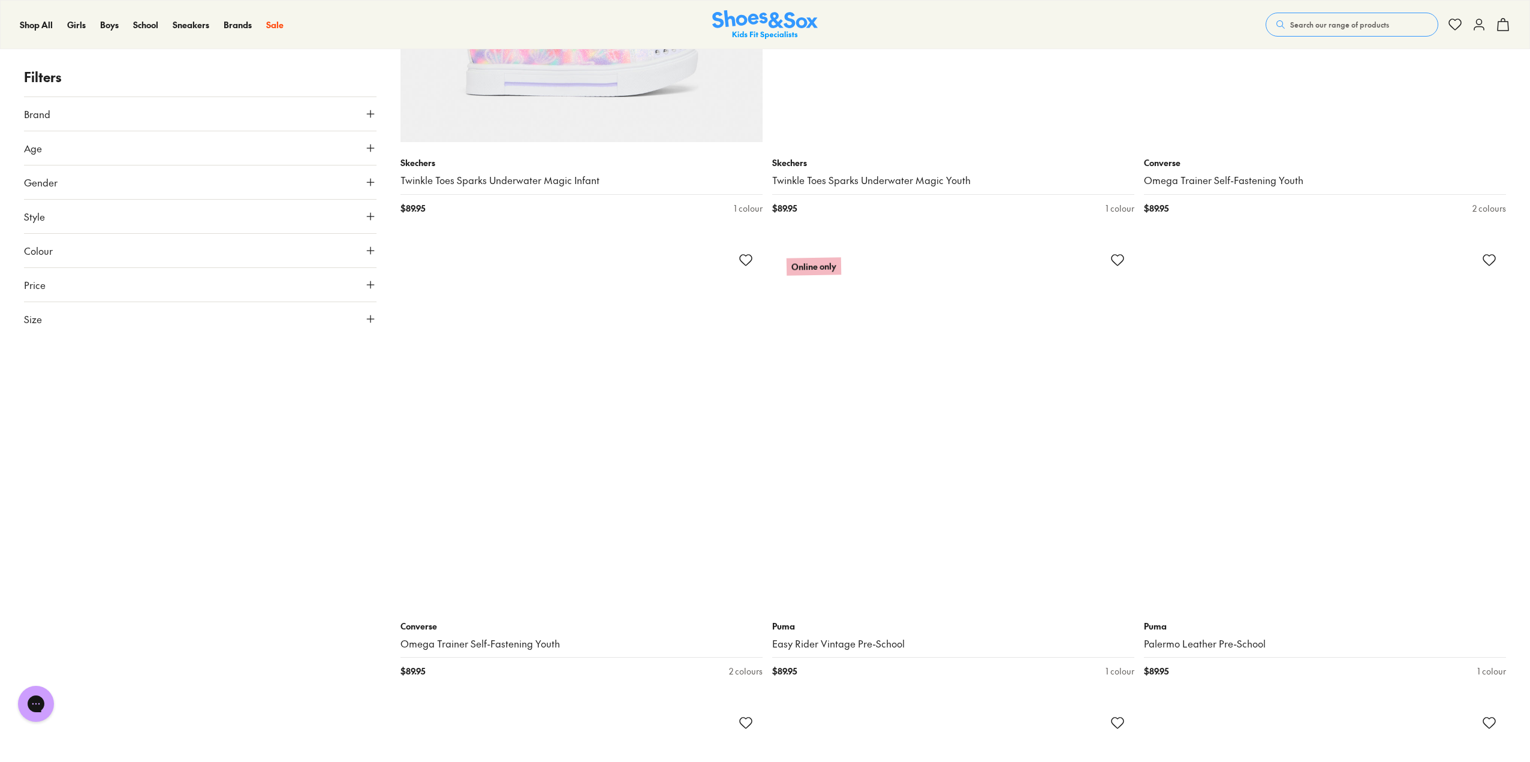
scroll to position [25448, 0]
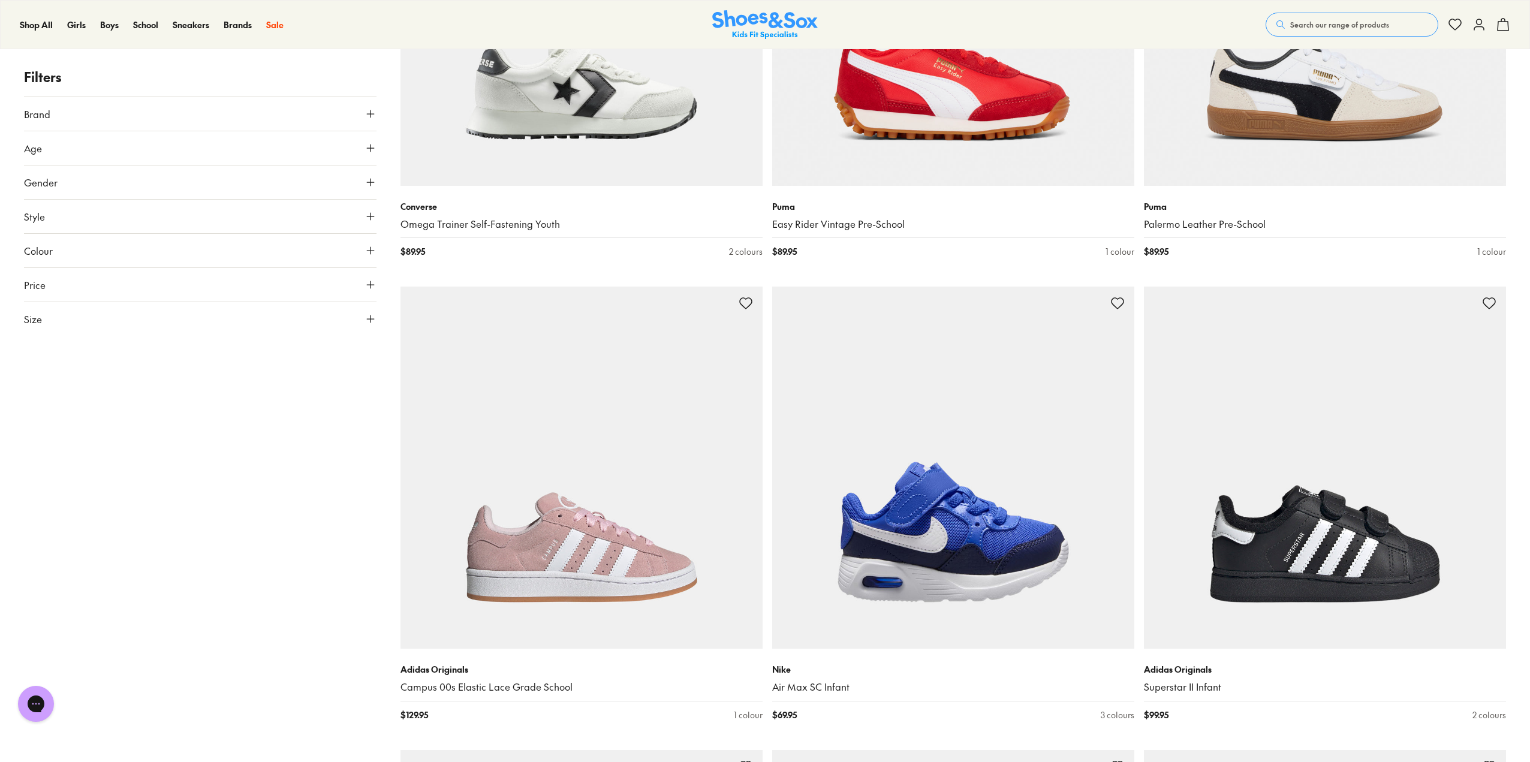
click at [165, 123] on button "Brand" at bounding box center [200, 114] width 352 height 34
click at [35, 315] on div "Vans ( 27 )" at bounding box center [200, 310] width 352 height 14
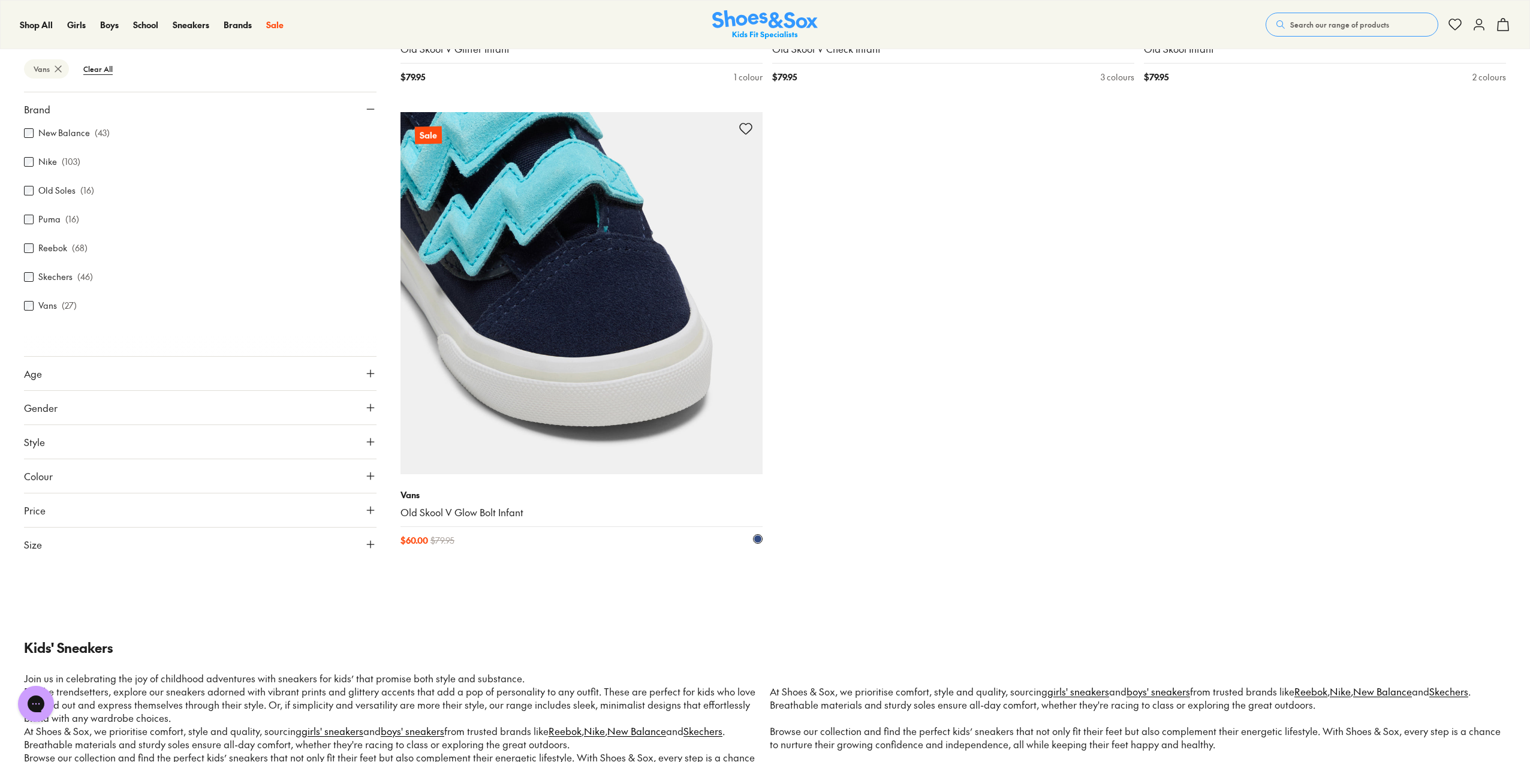
scroll to position [4616, 0]
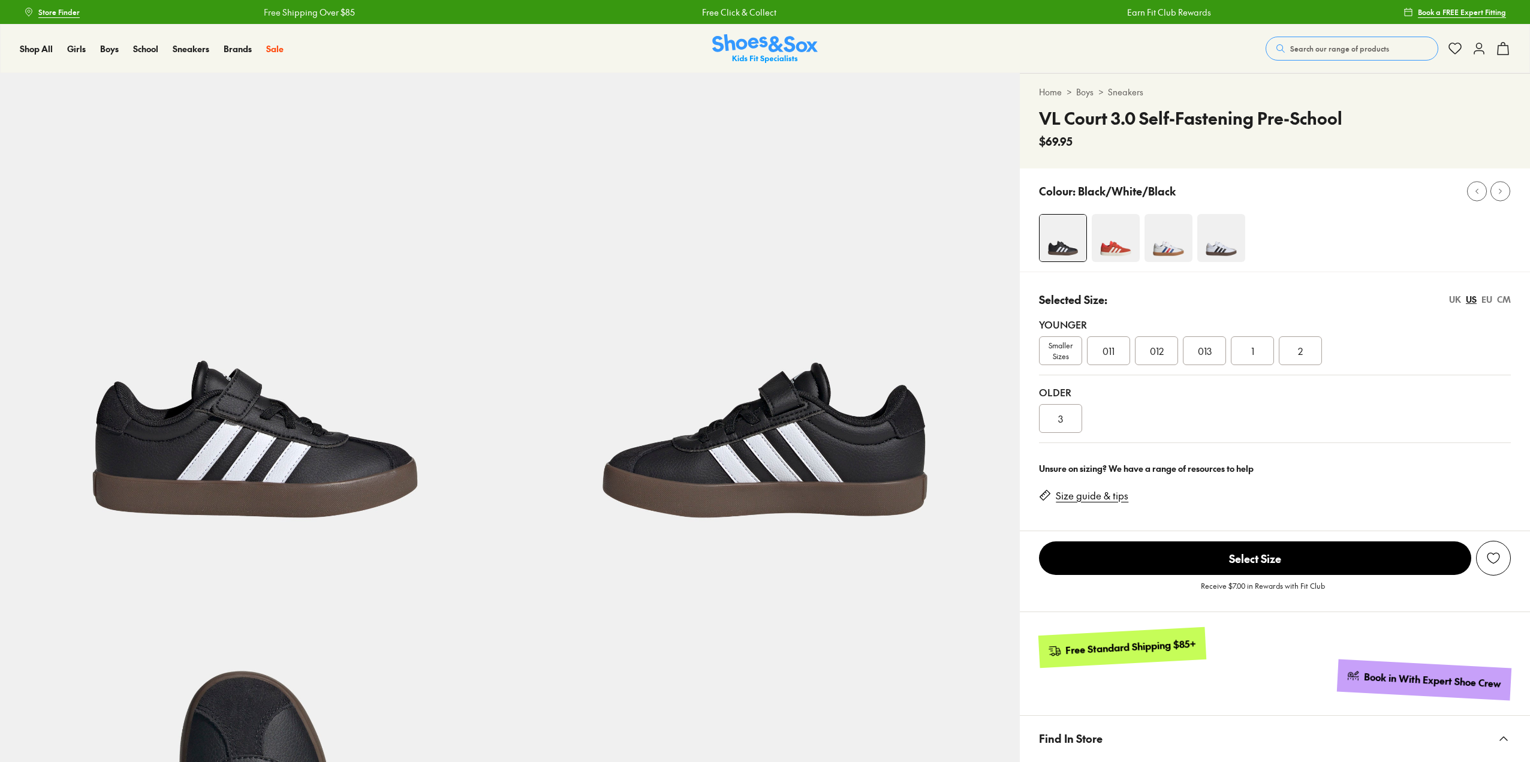
select select "*"
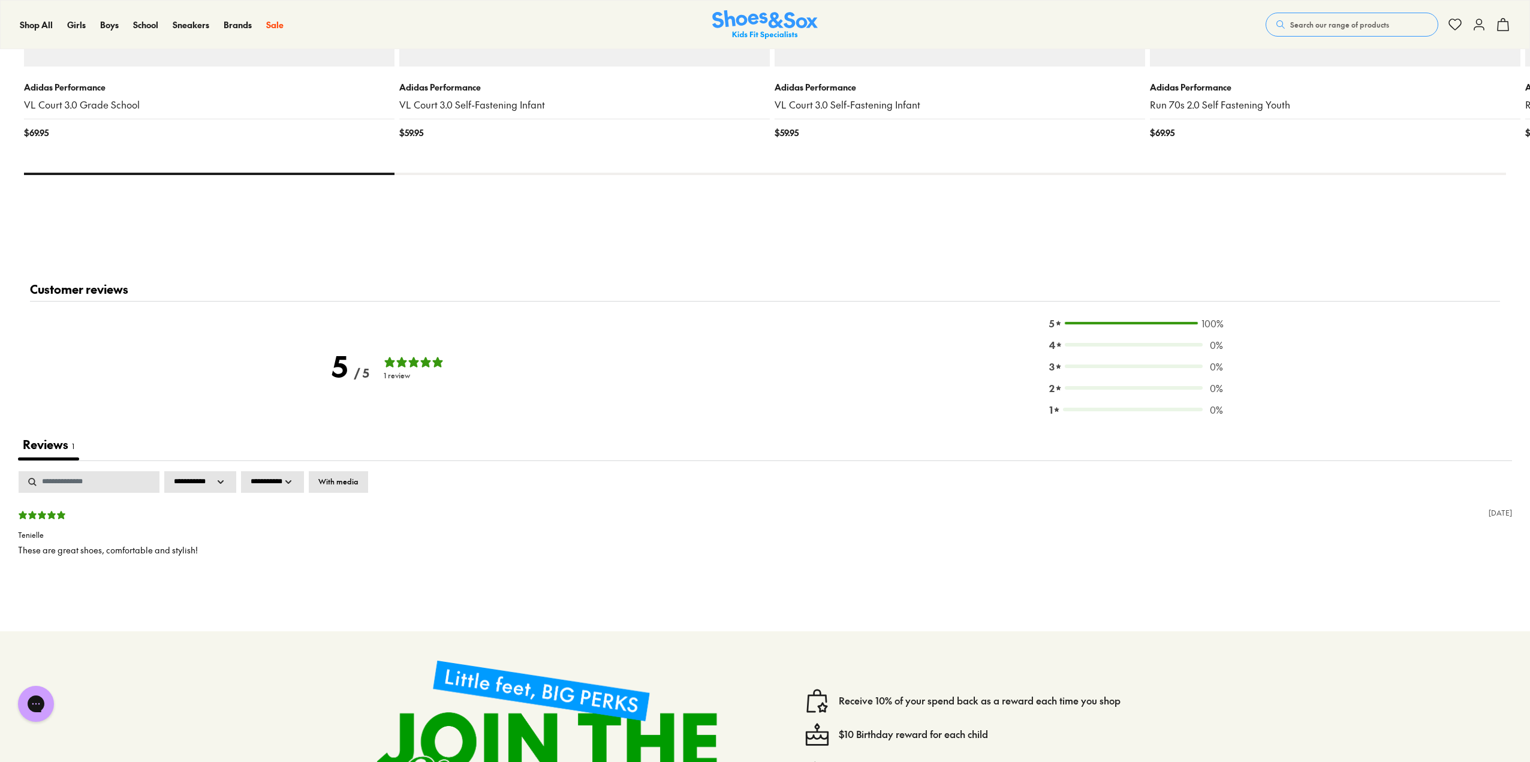
scroll to position [2002, 0]
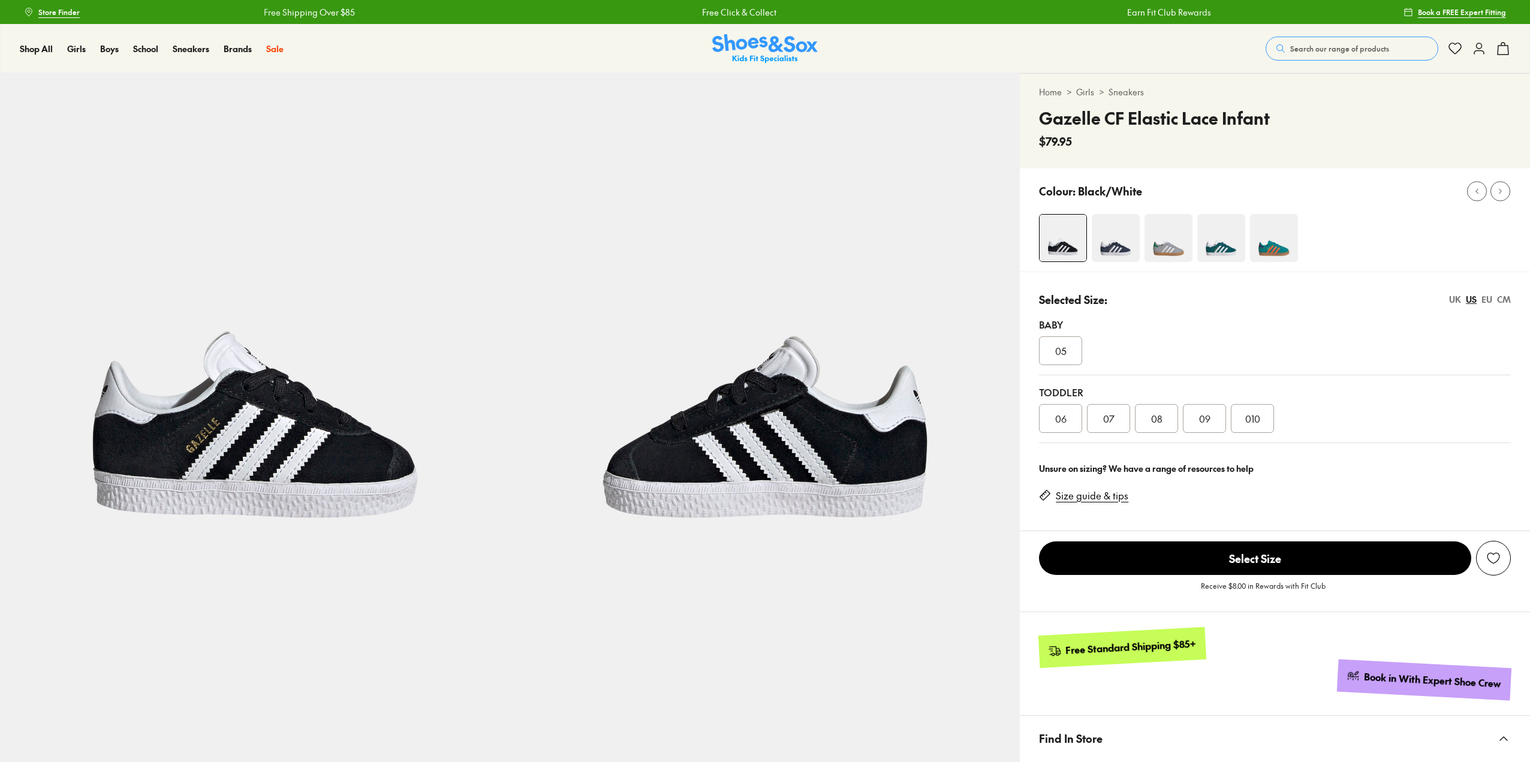
select select "*"
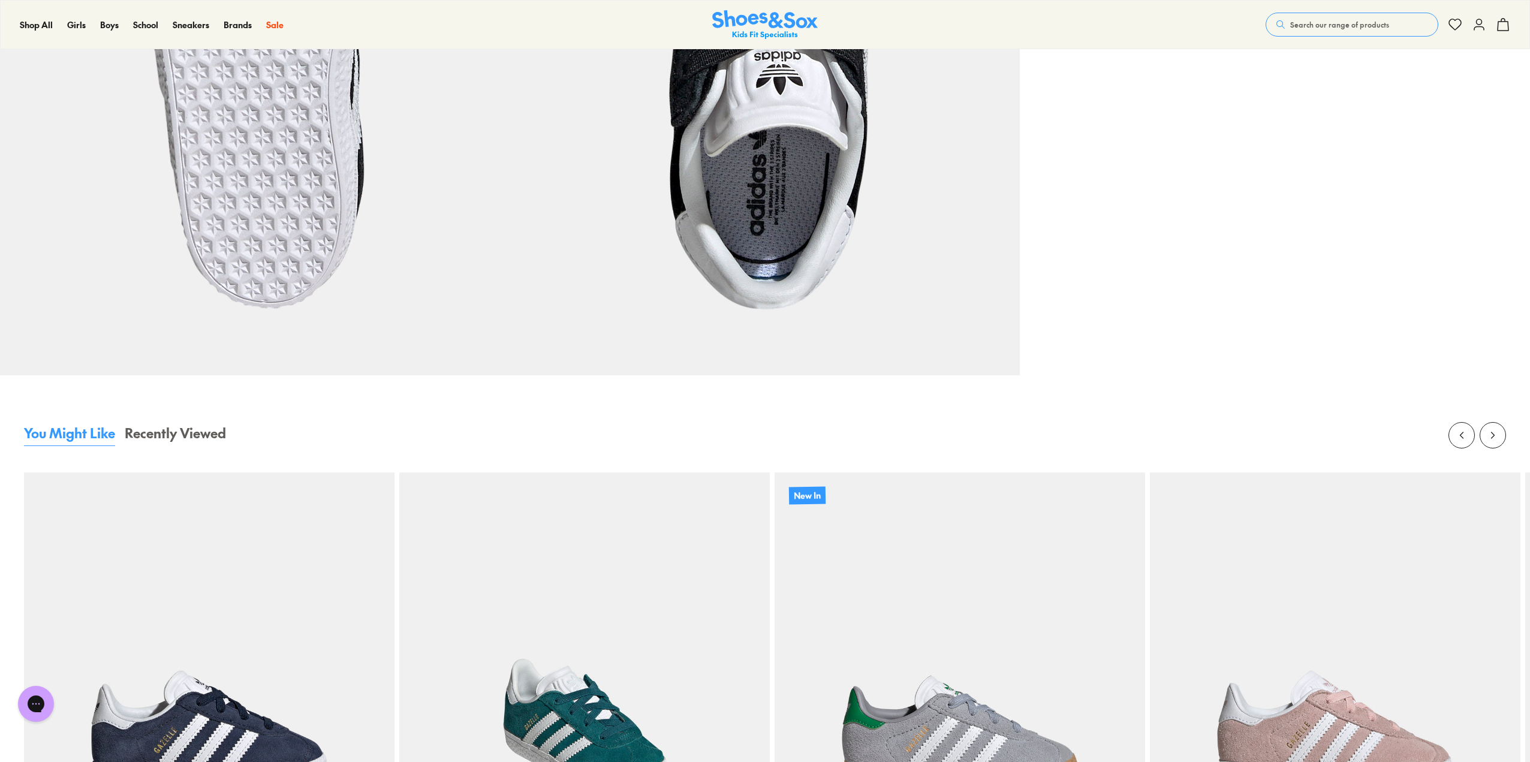
scroll to position [1499, 0]
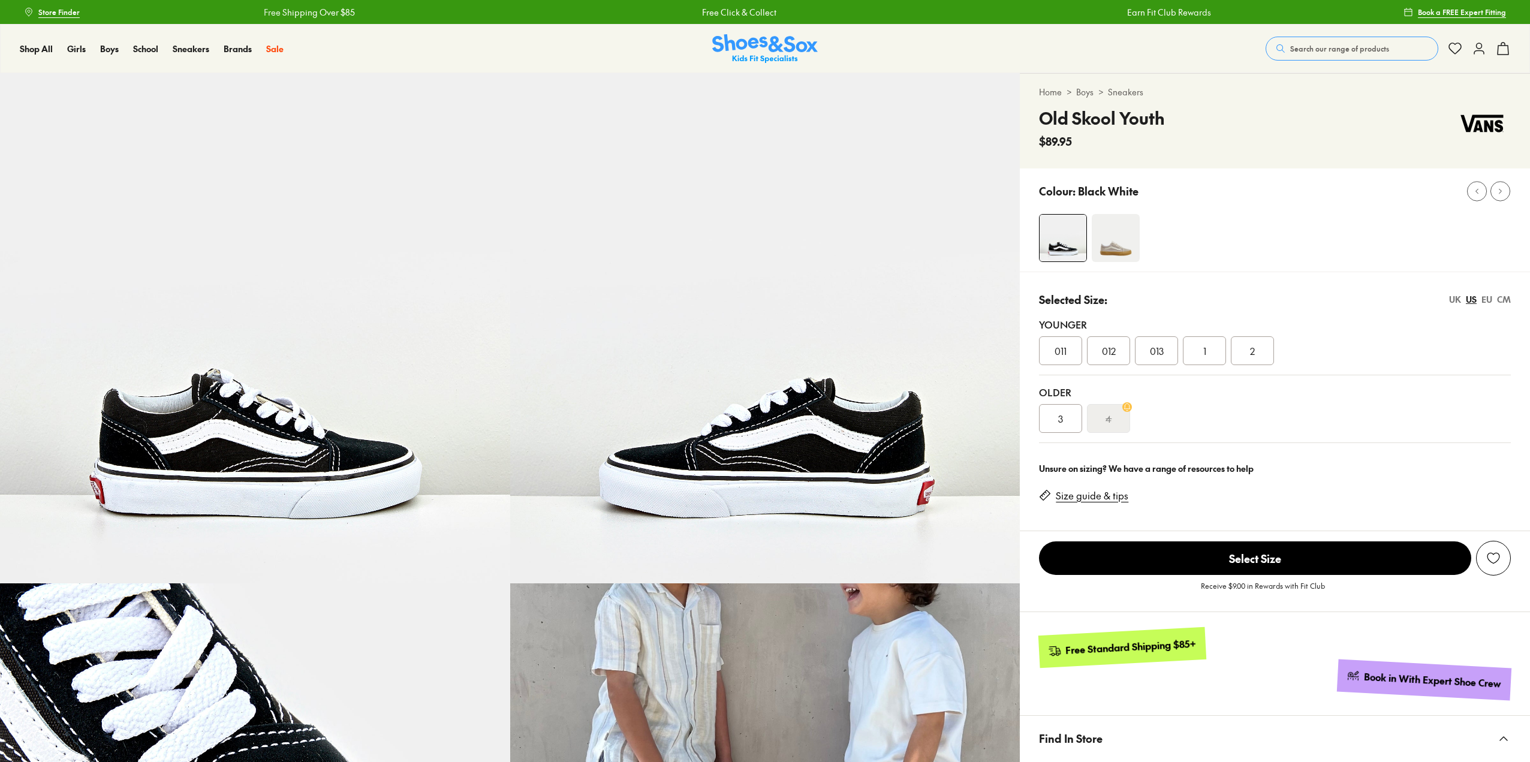
select select "*"
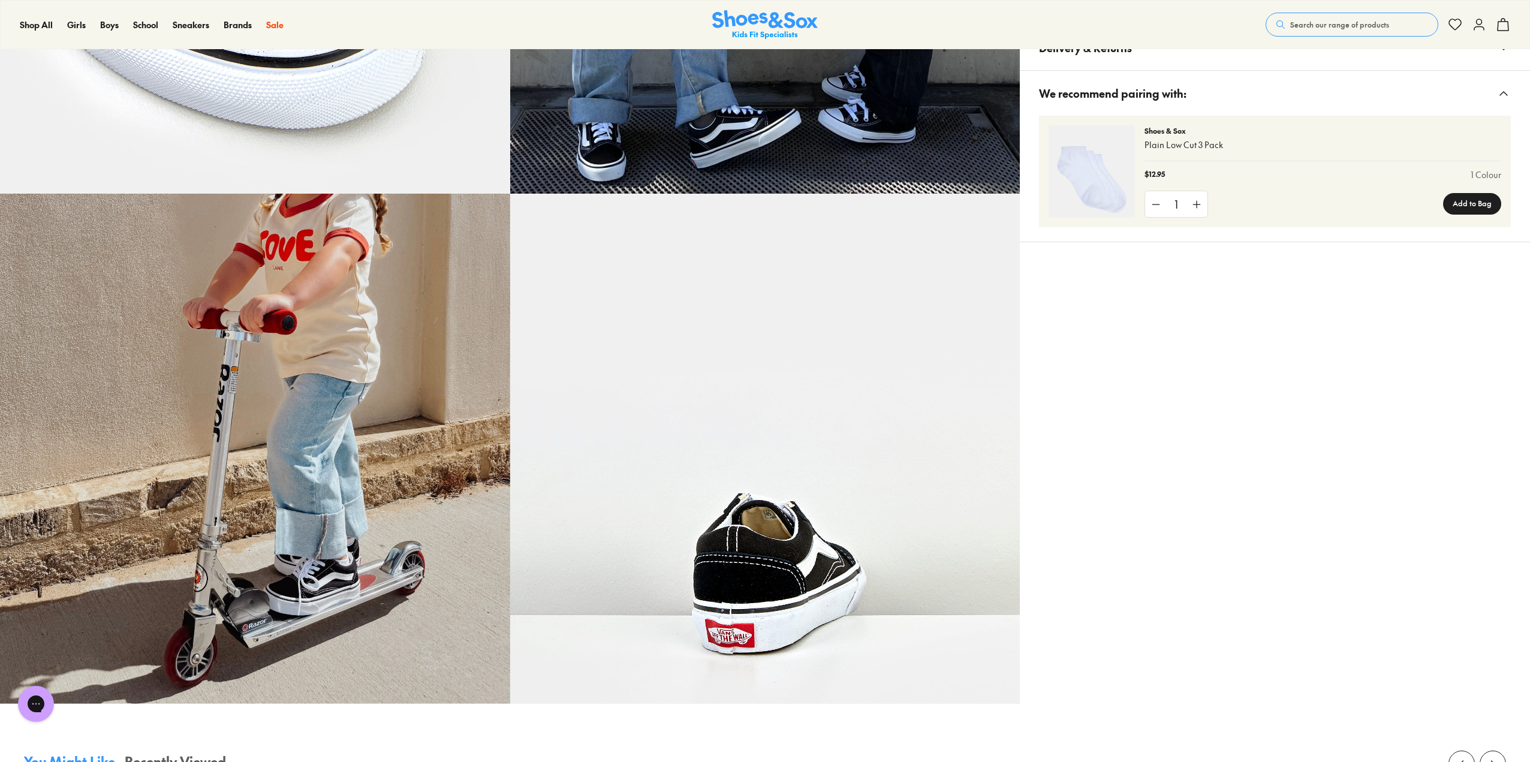
click at [712, 320] on img at bounding box center [765, 449] width 510 height 510
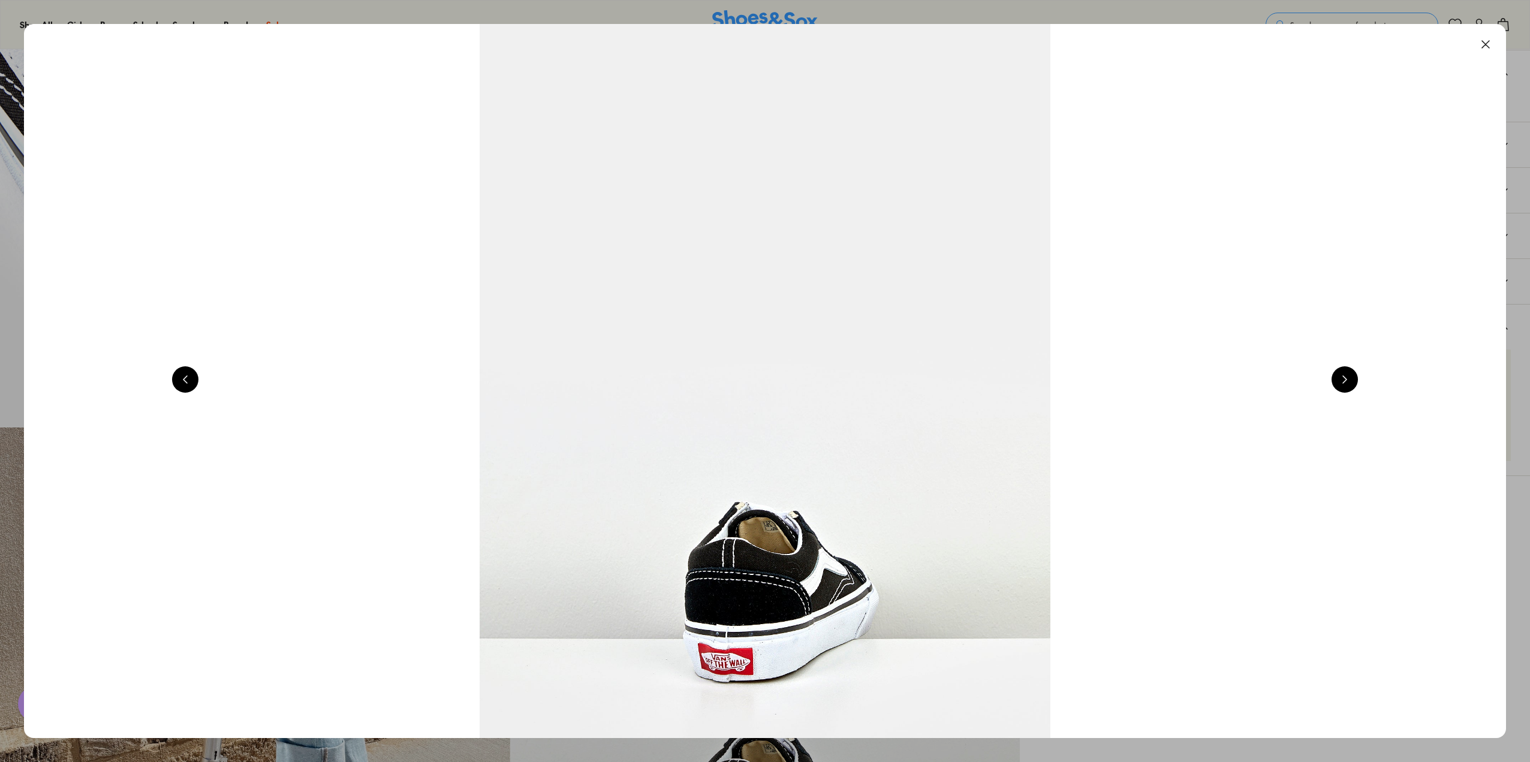
scroll to position [0, 8920]
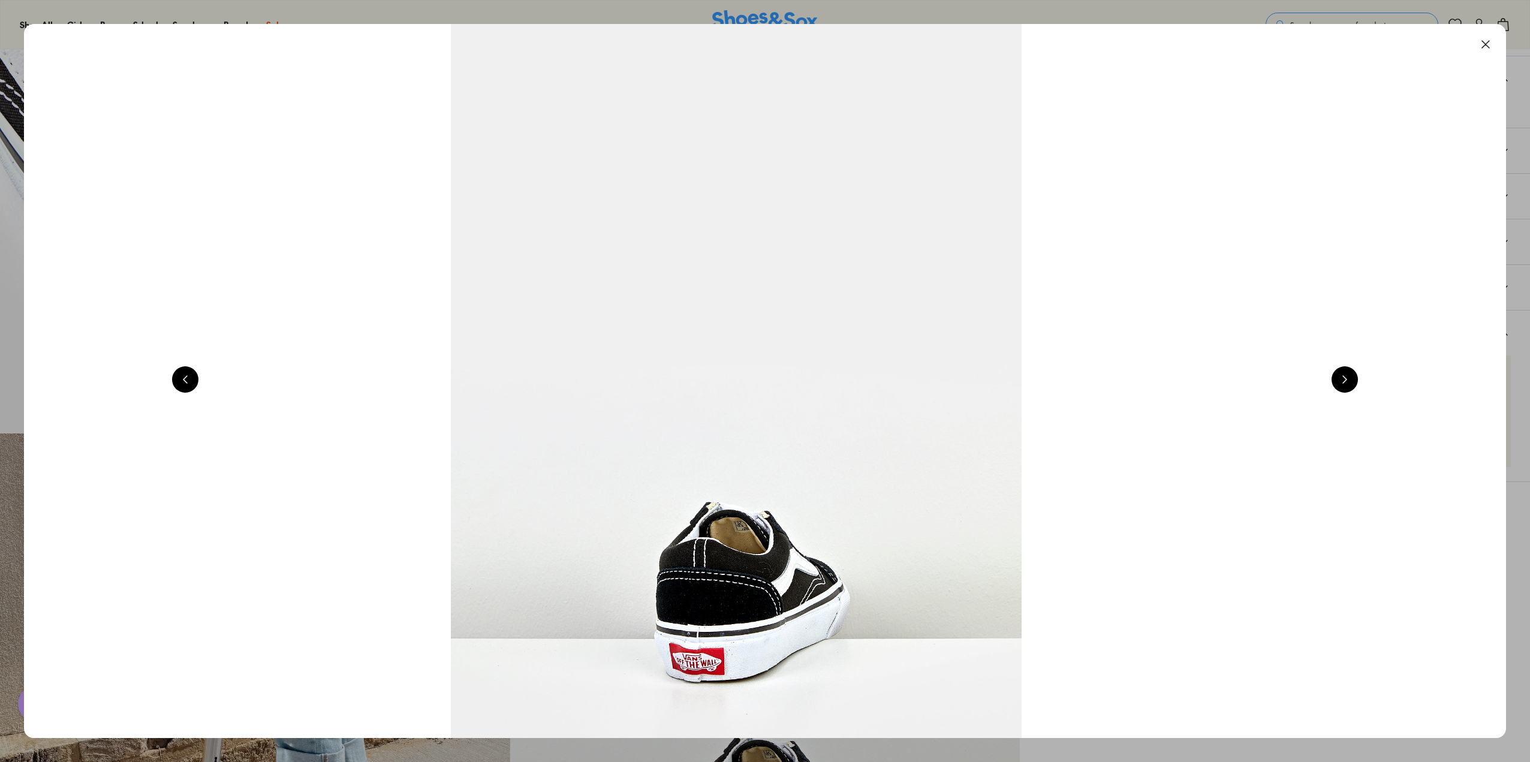
click at [184, 377] on button at bounding box center [185, 379] width 26 height 26
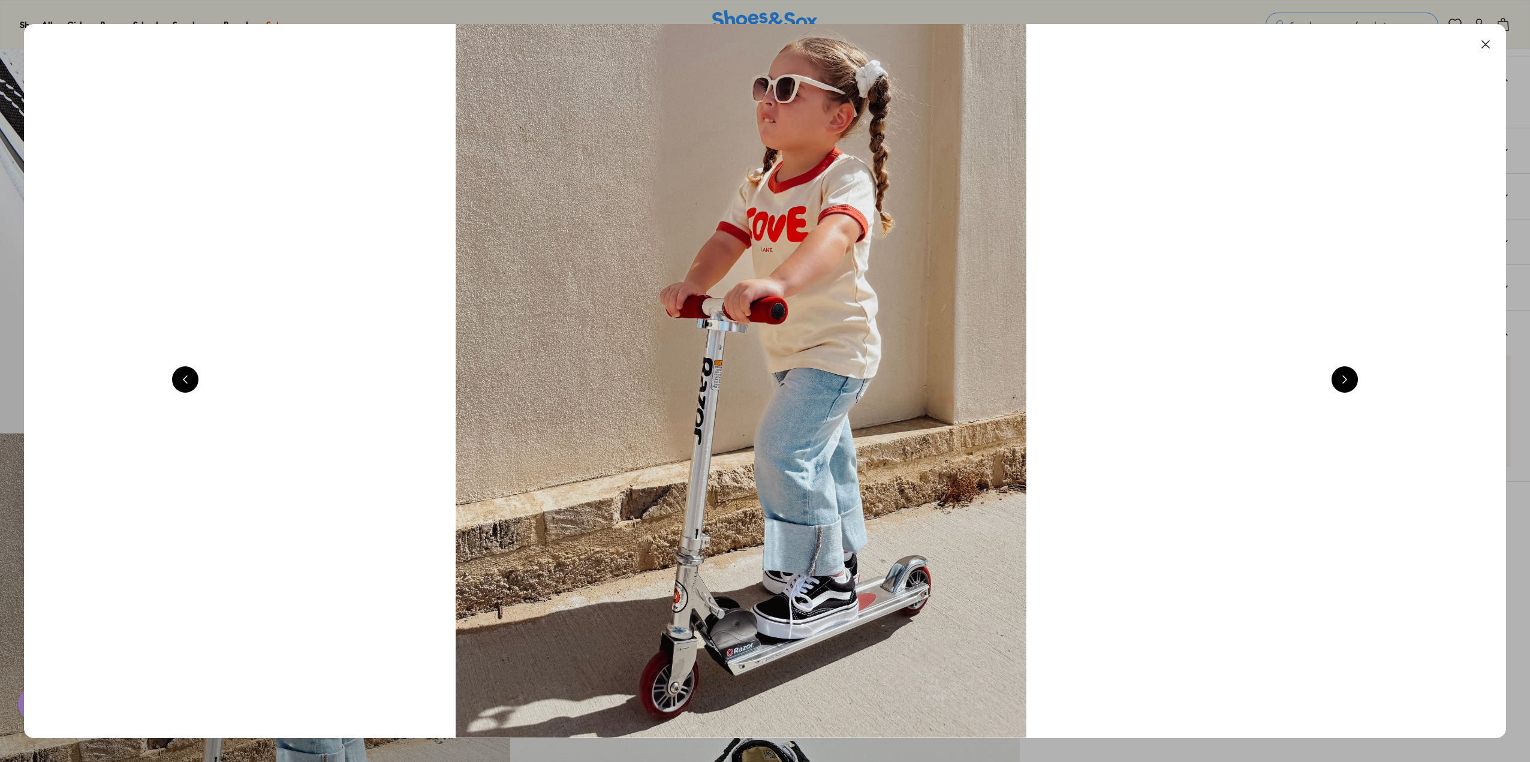
click at [184, 377] on button at bounding box center [185, 379] width 26 height 26
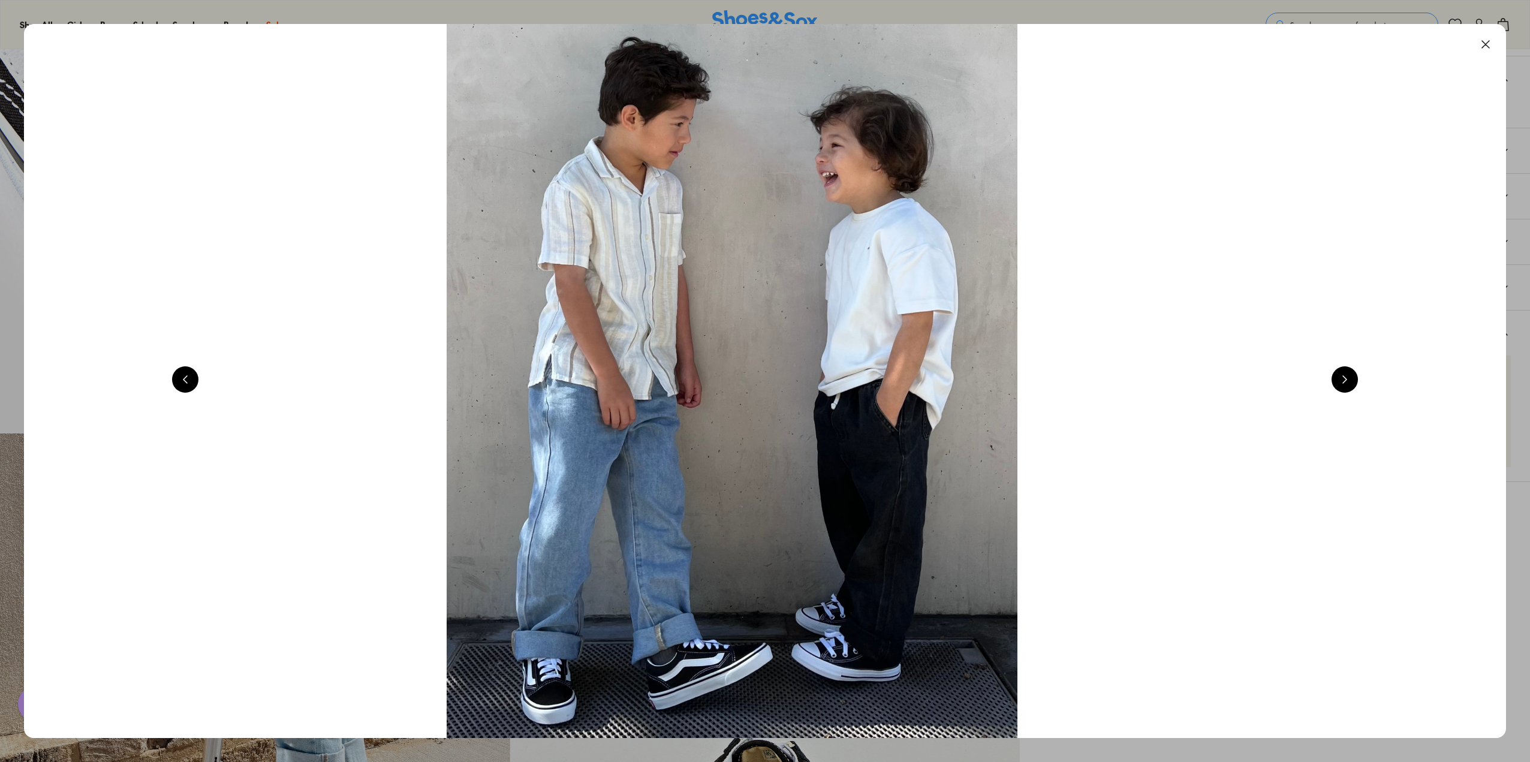
scroll to position [0, 5946]
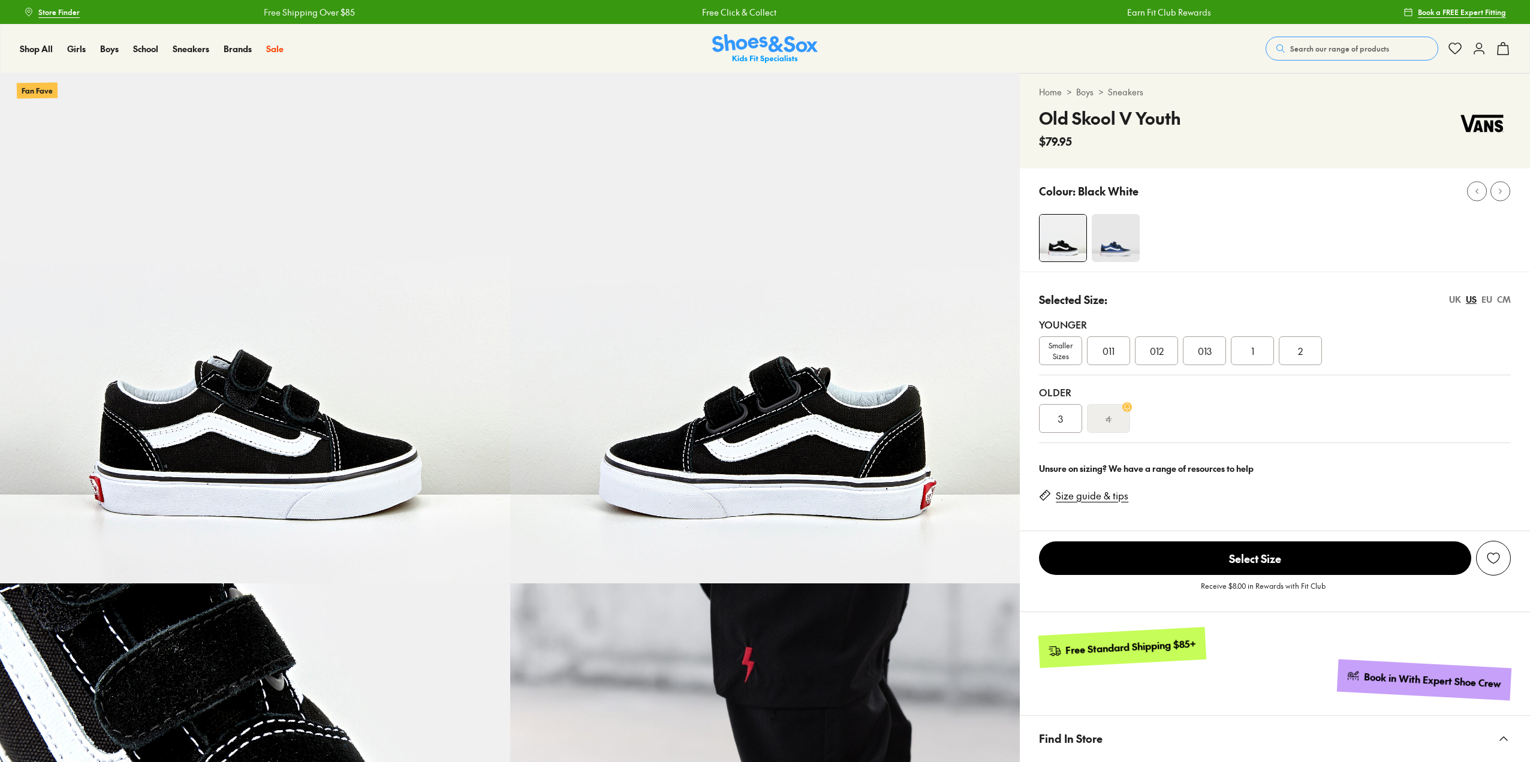
select select "*"
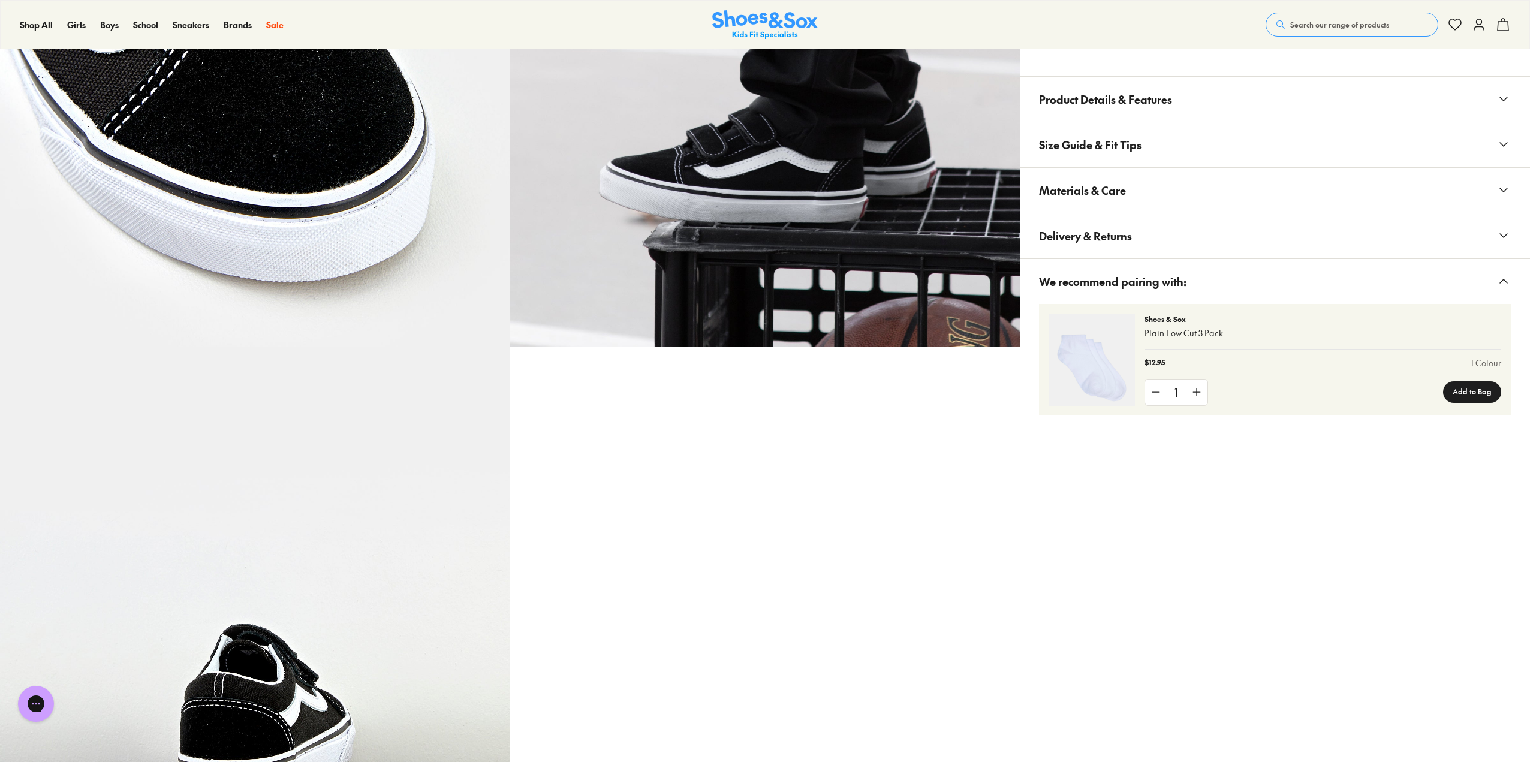
scroll to position [719, 0]
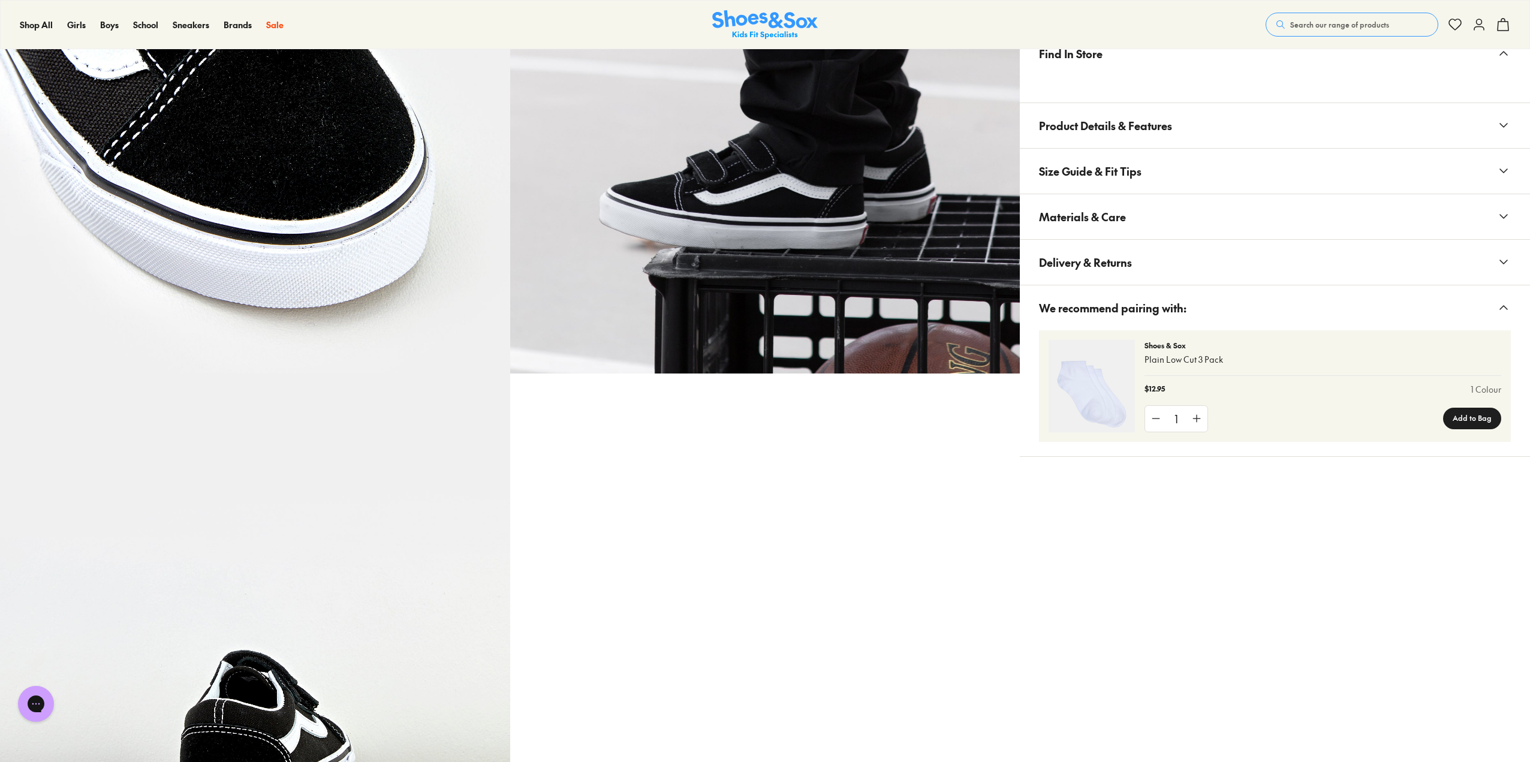
click at [666, 291] on img at bounding box center [765, 119] width 510 height 510
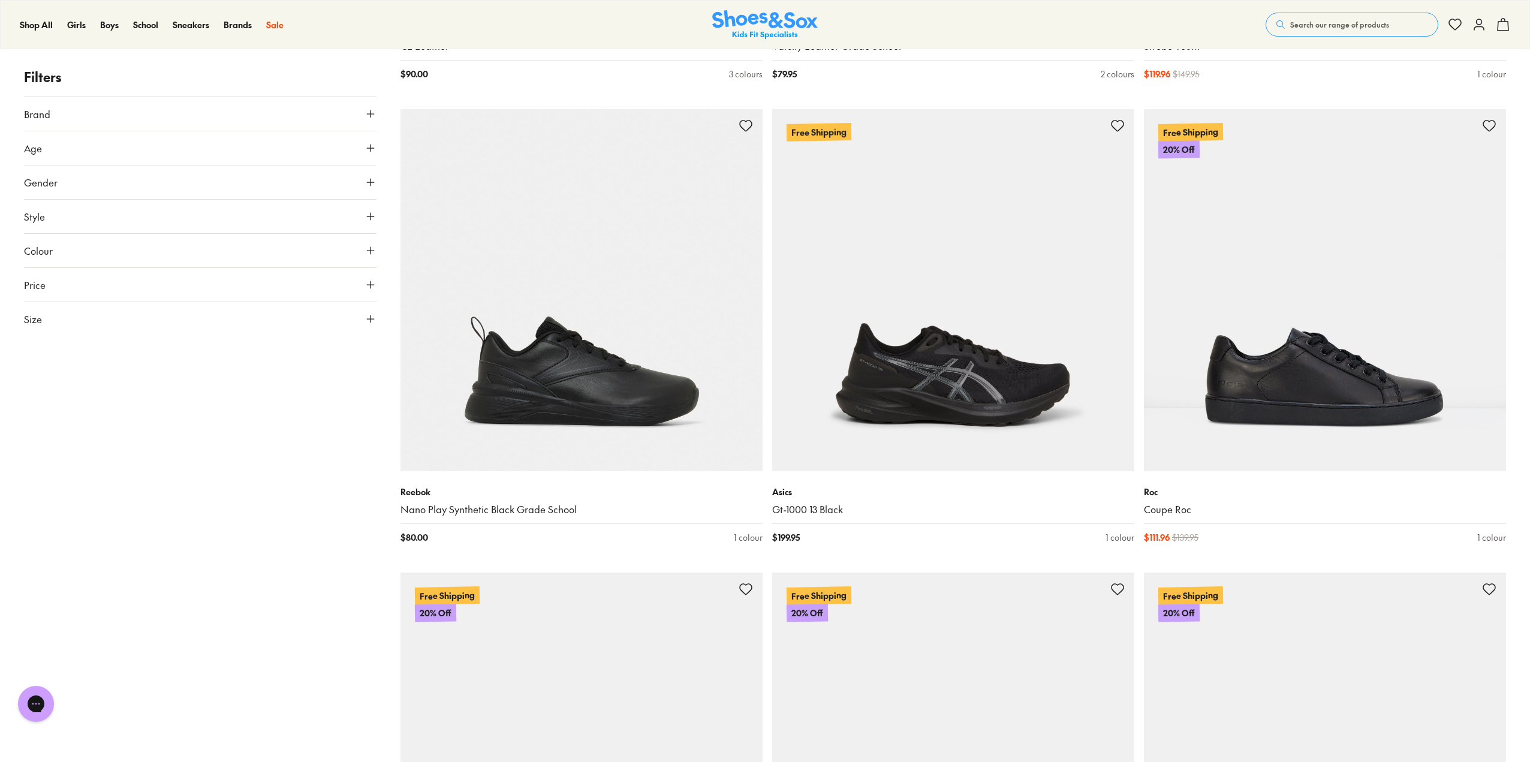
scroll to position [2338, 0]
